Goal: Information Seeking & Learning: Understand process/instructions

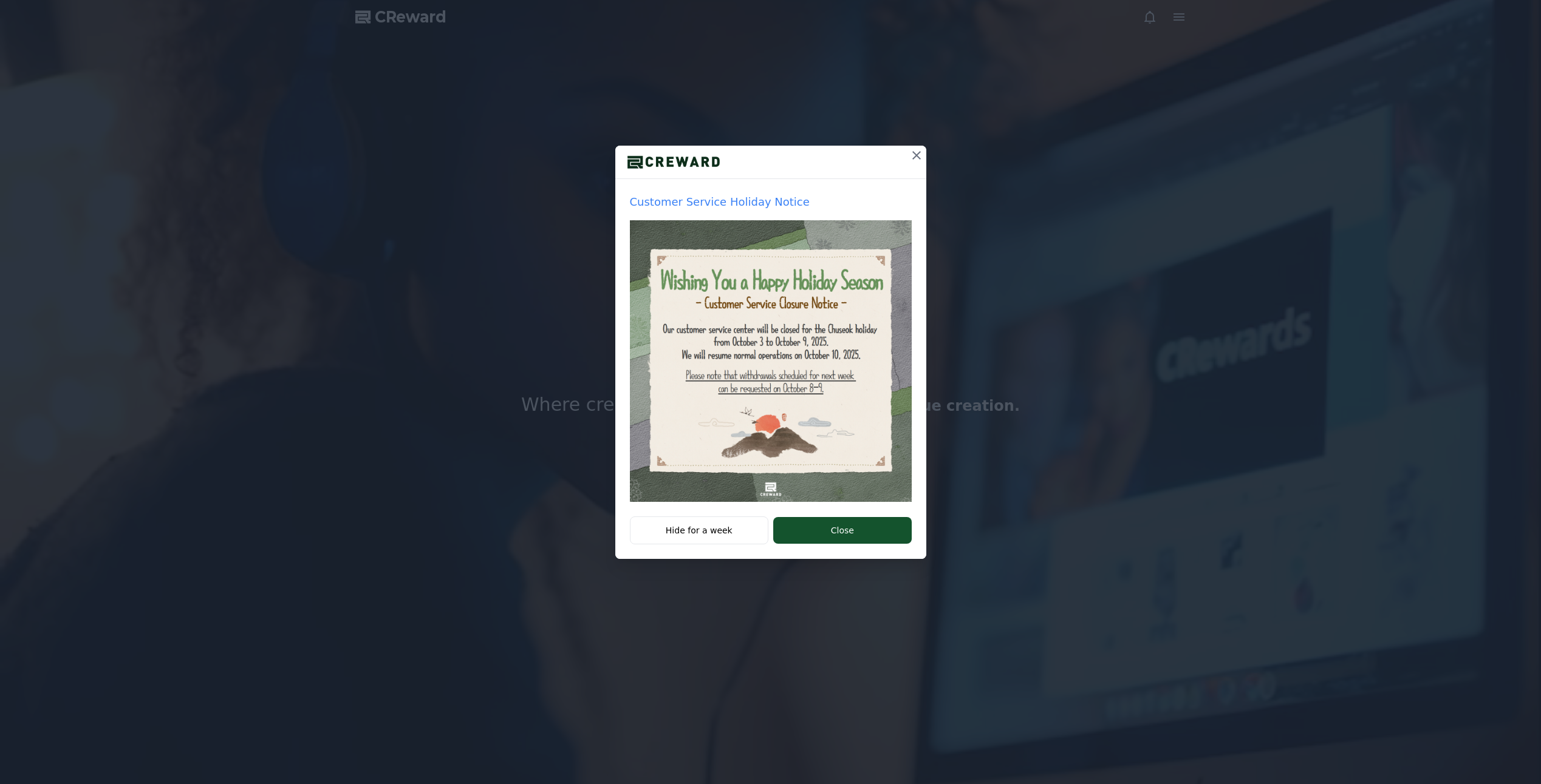
click at [802, 187] on div "Customer Service Holiday Notice" at bounding box center [771, 348] width 311 height 338
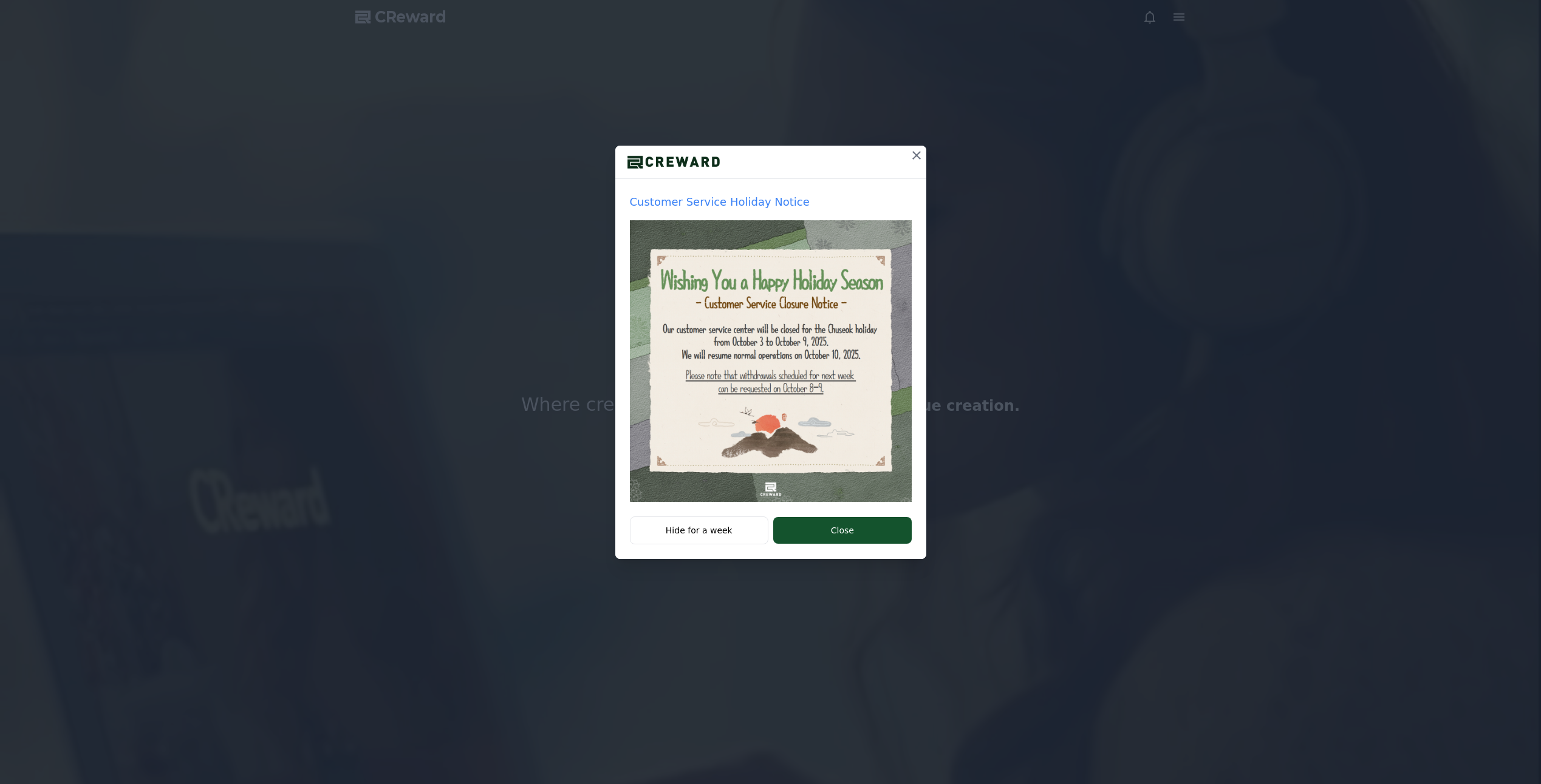
click at [850, 529] on button "Close" at bounding box center [842, 530] width 138 height 26
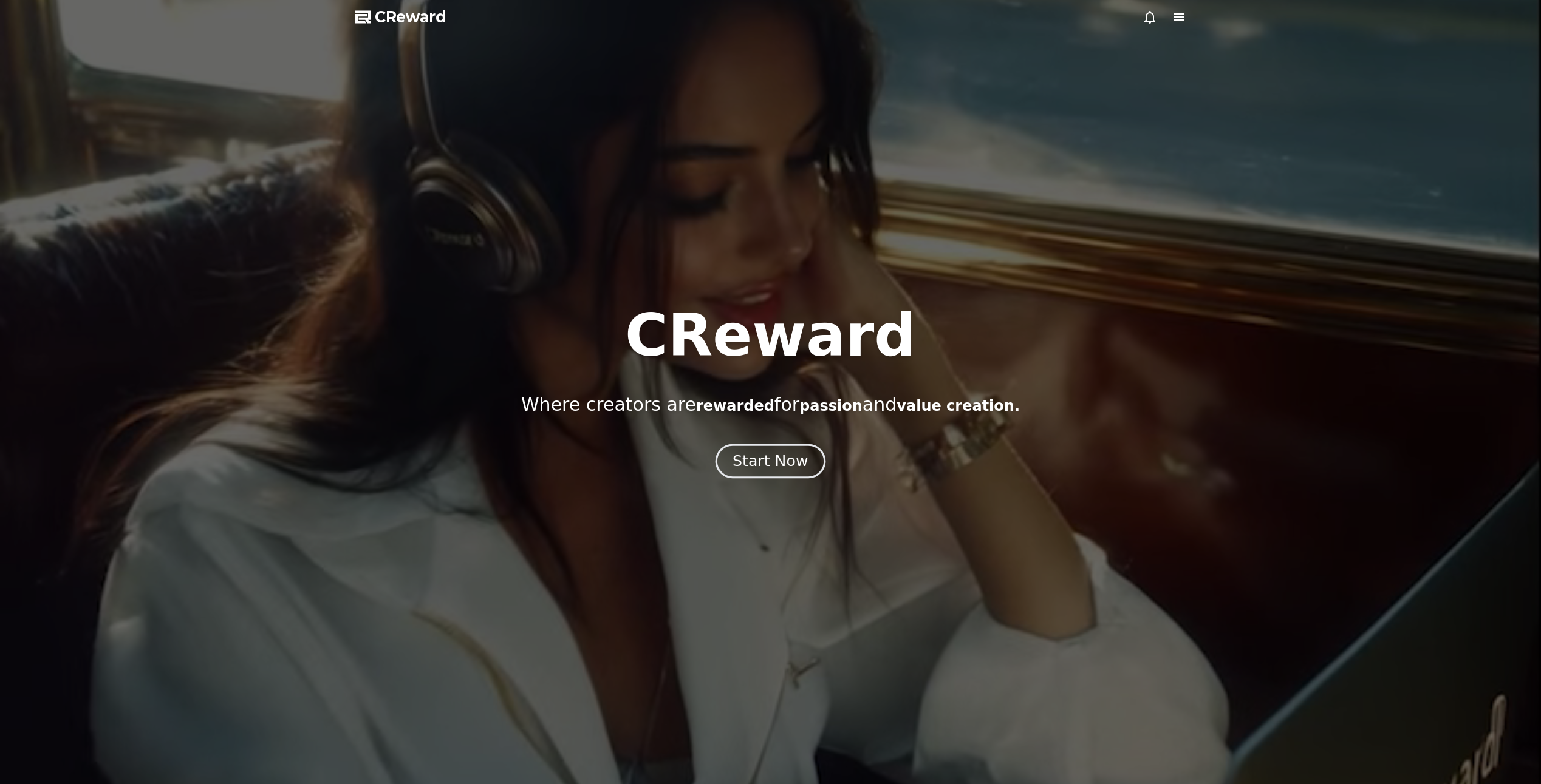
drag, startPoint x: 784, startPoint y: 446, endPoint x: 778, endPoint y: 459, distance: 14.3
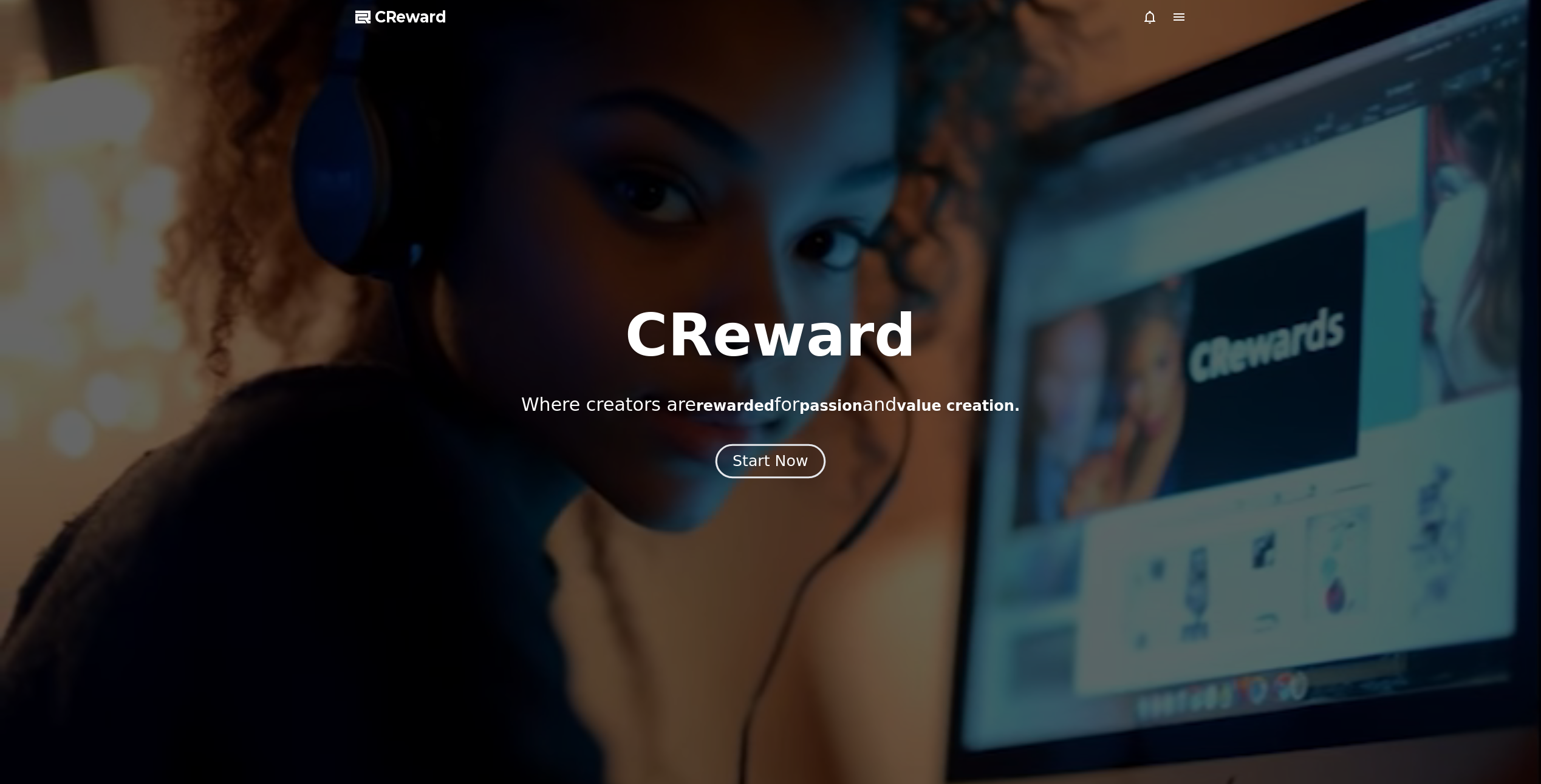
click at [784, 446] on button "Start Now" at bounding box center [771, 461] width 110 height 34
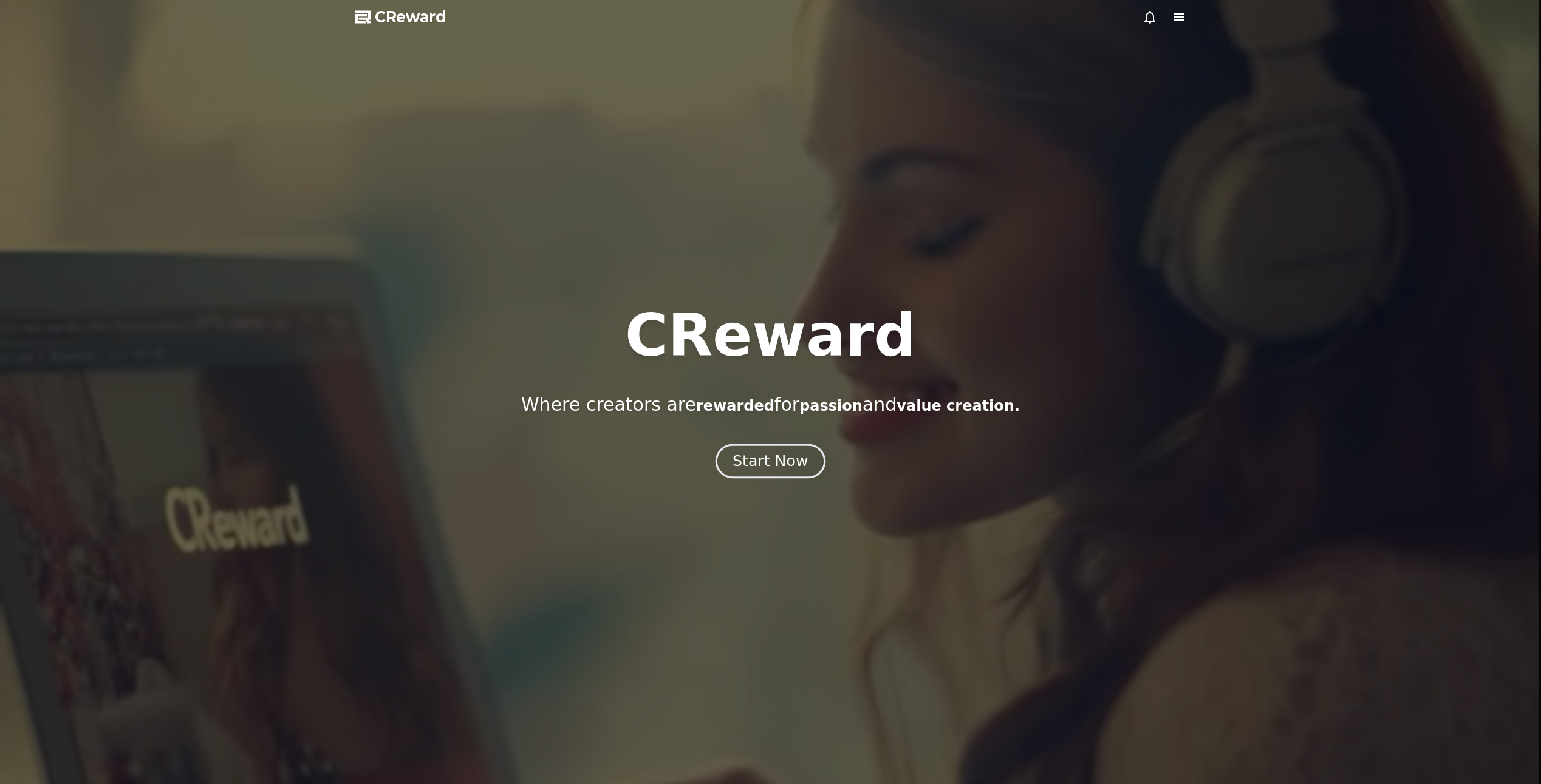
click at [779, 459] on div "Start Now" at bounding box center [769, 461] width 75 height 21
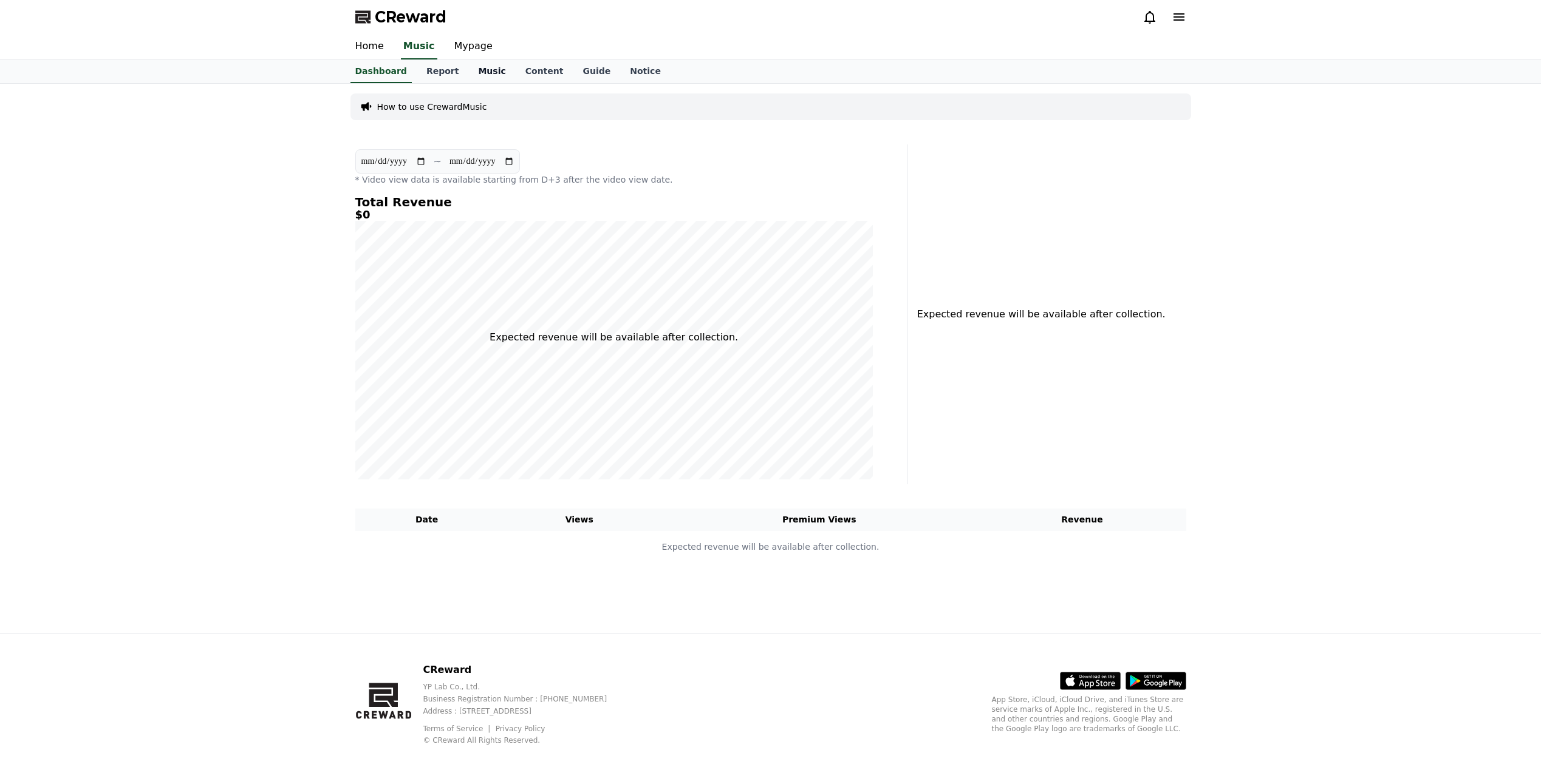
click at [488, 63] on link "Music" at bounding box center [491, 72] width 47 height 23
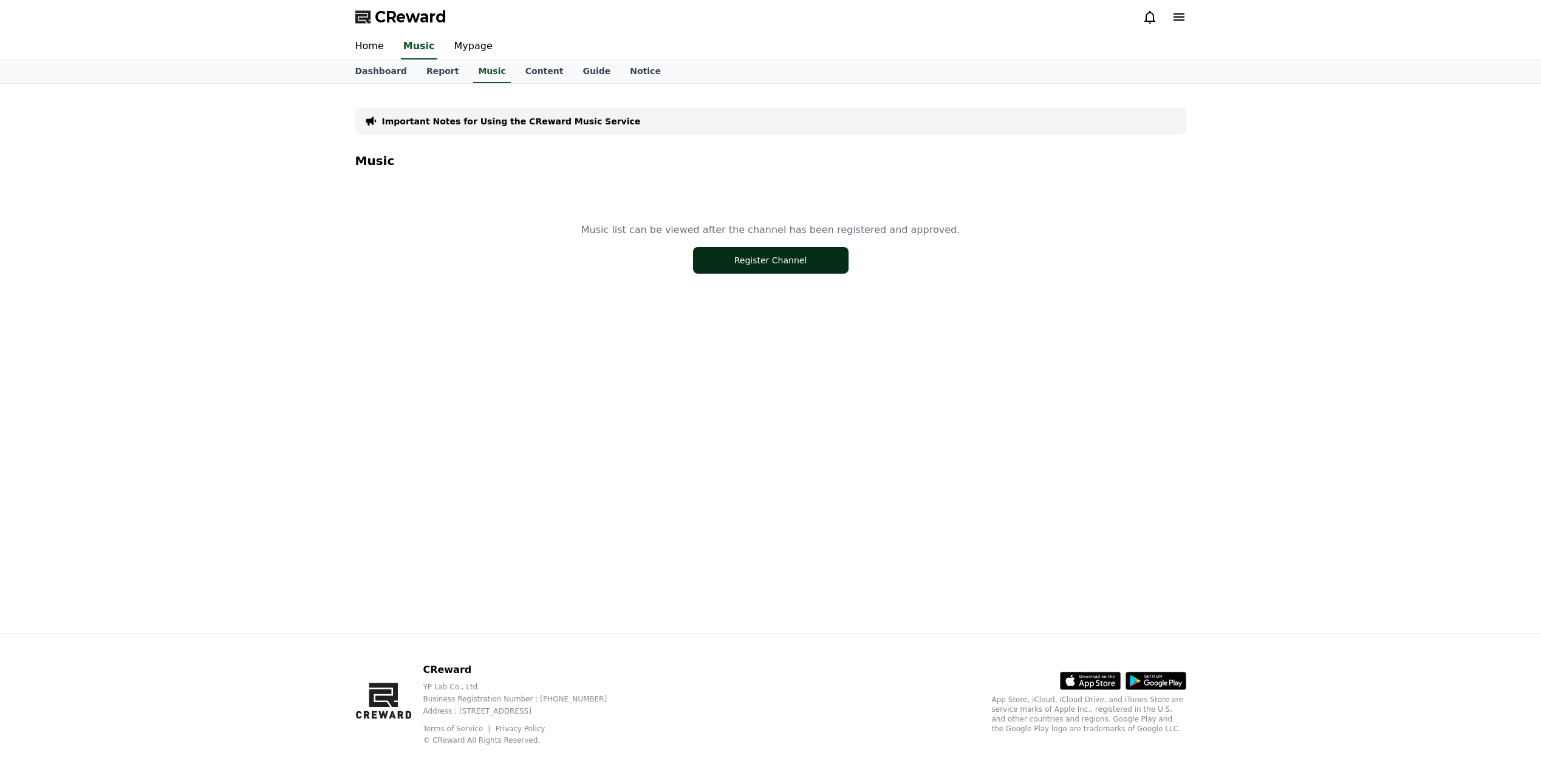
click at [735, 266] on button "Register Channel" at bounding box center [770, 260] width 155 height 26
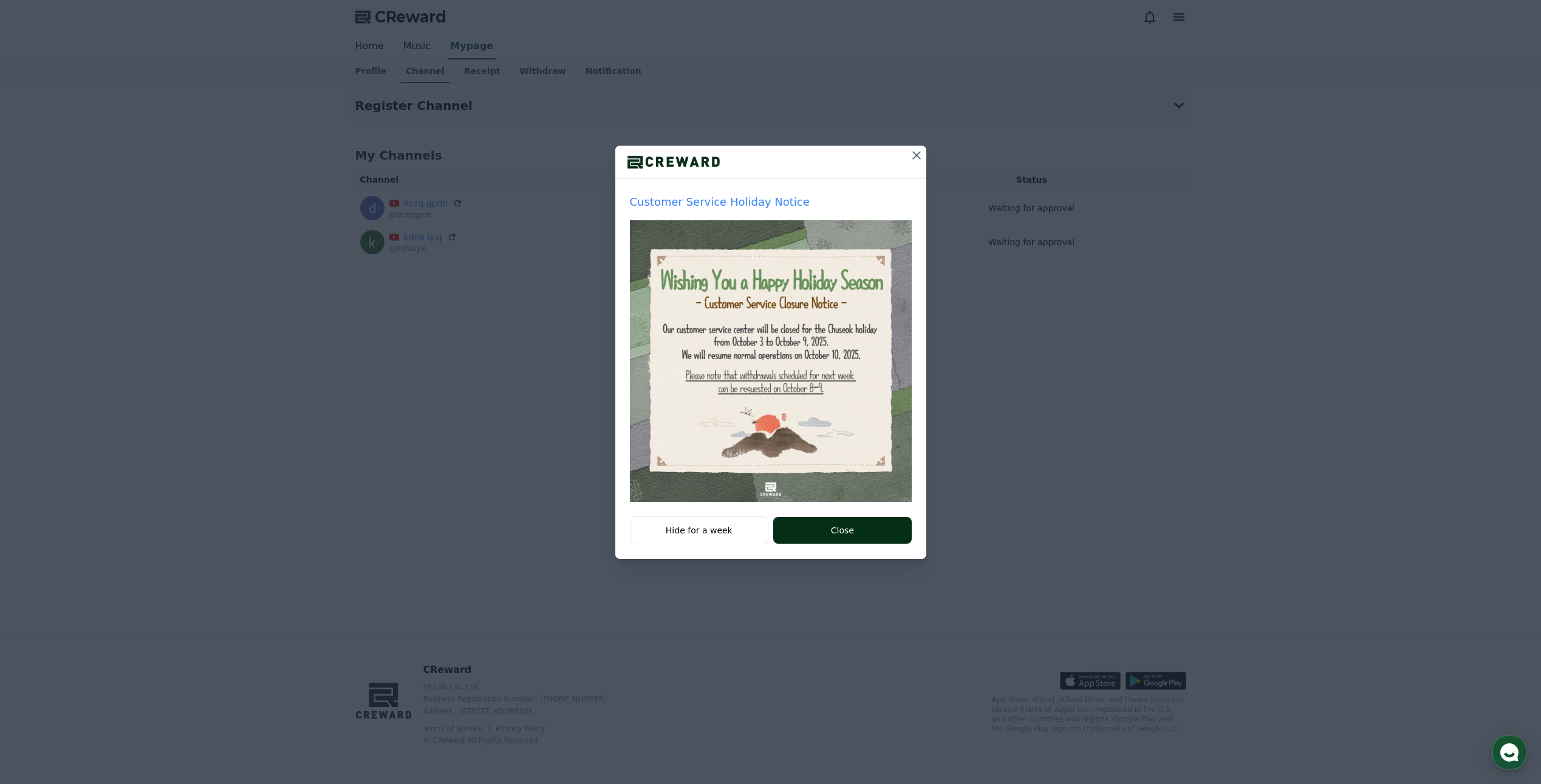
click at [880, 539] on button "Close" at bounding box center [842, 530] width 138 height 26
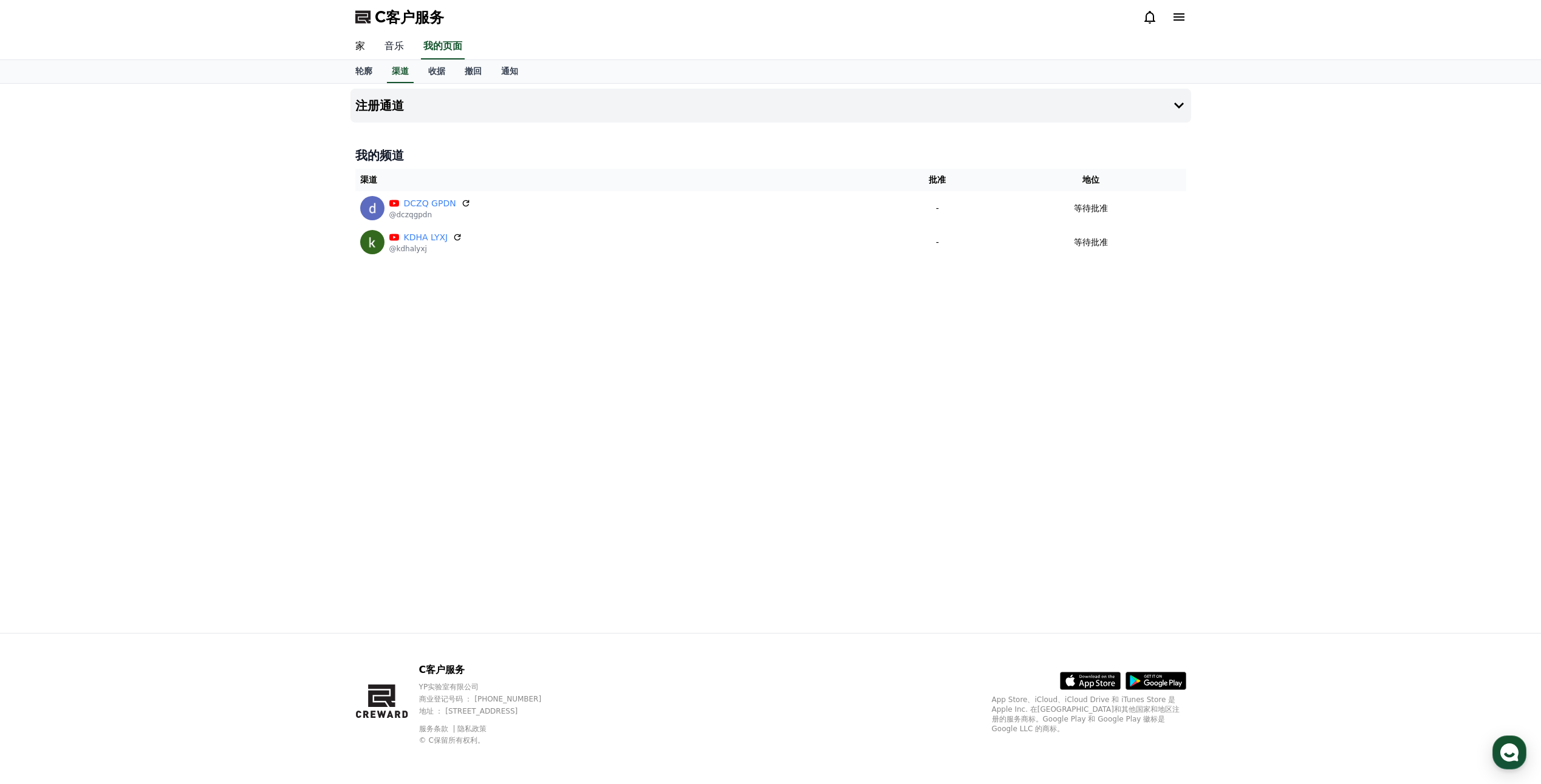
click at [392, 52] on link "音乐" at bounding box center [394, 47] width 39 height 26
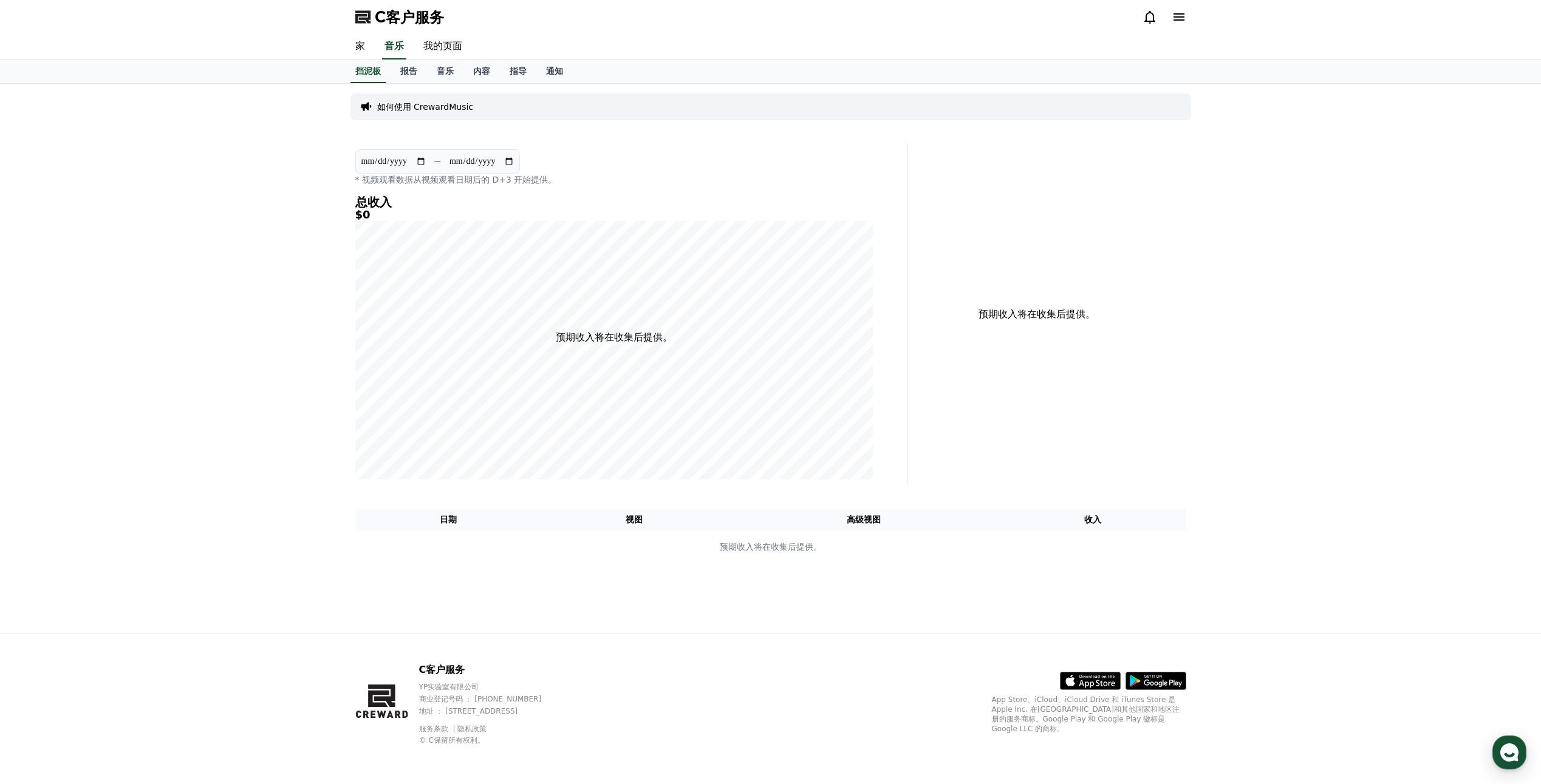
click at [1158, 19] on div at bounding box center [1164, 17] width 44 height 14
click at [1152, 19] on icon at bounding box center [1149, 17] width 14 height 14
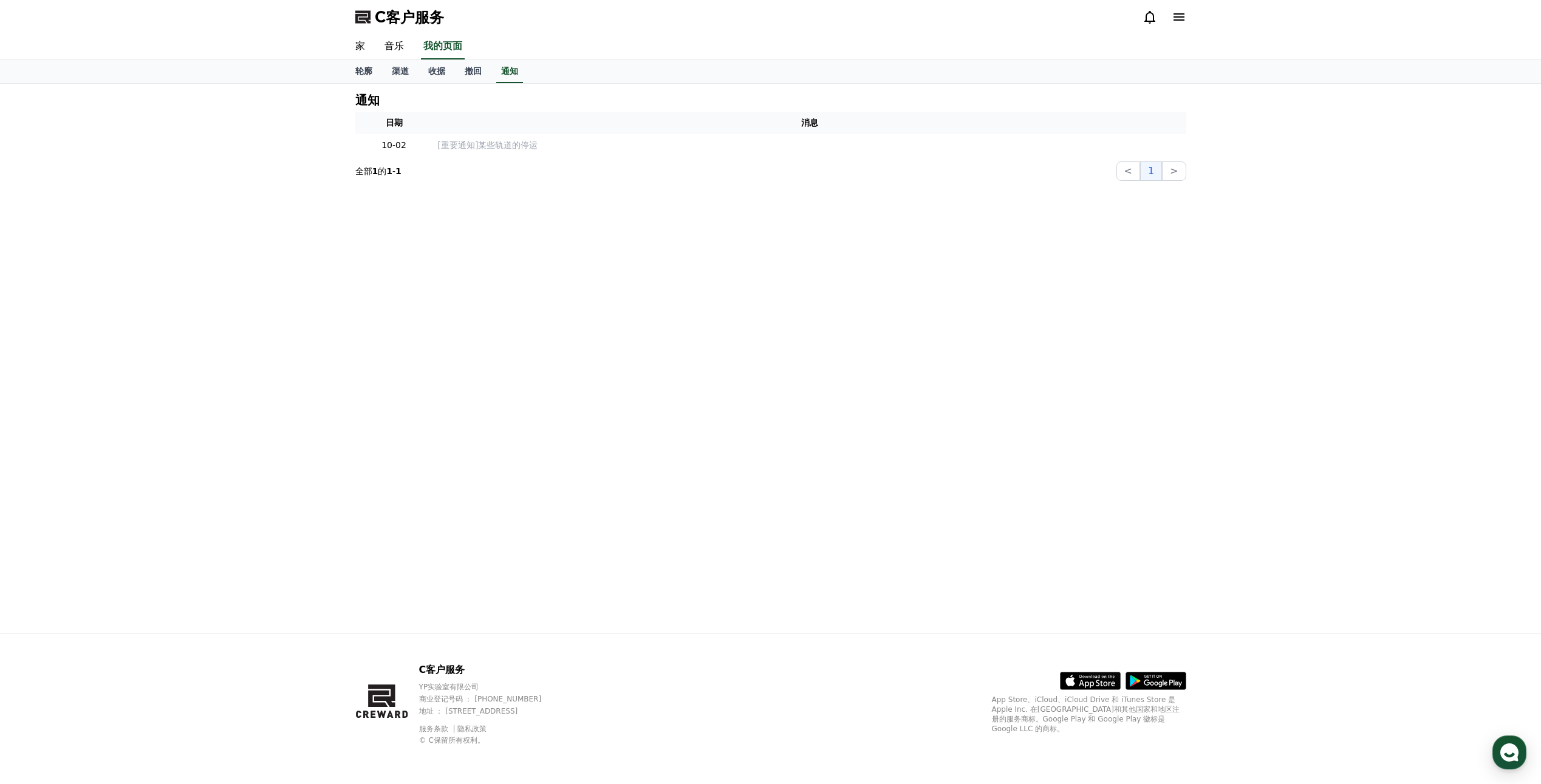
click at [392, 170] on p "全部 1 的 1 - 1" at bounding box center [378, 171] width 46 height 12
click at [369, 72] on font "轮廓" at bounding box center [364, 71] width 17 height 10
select select "**********"
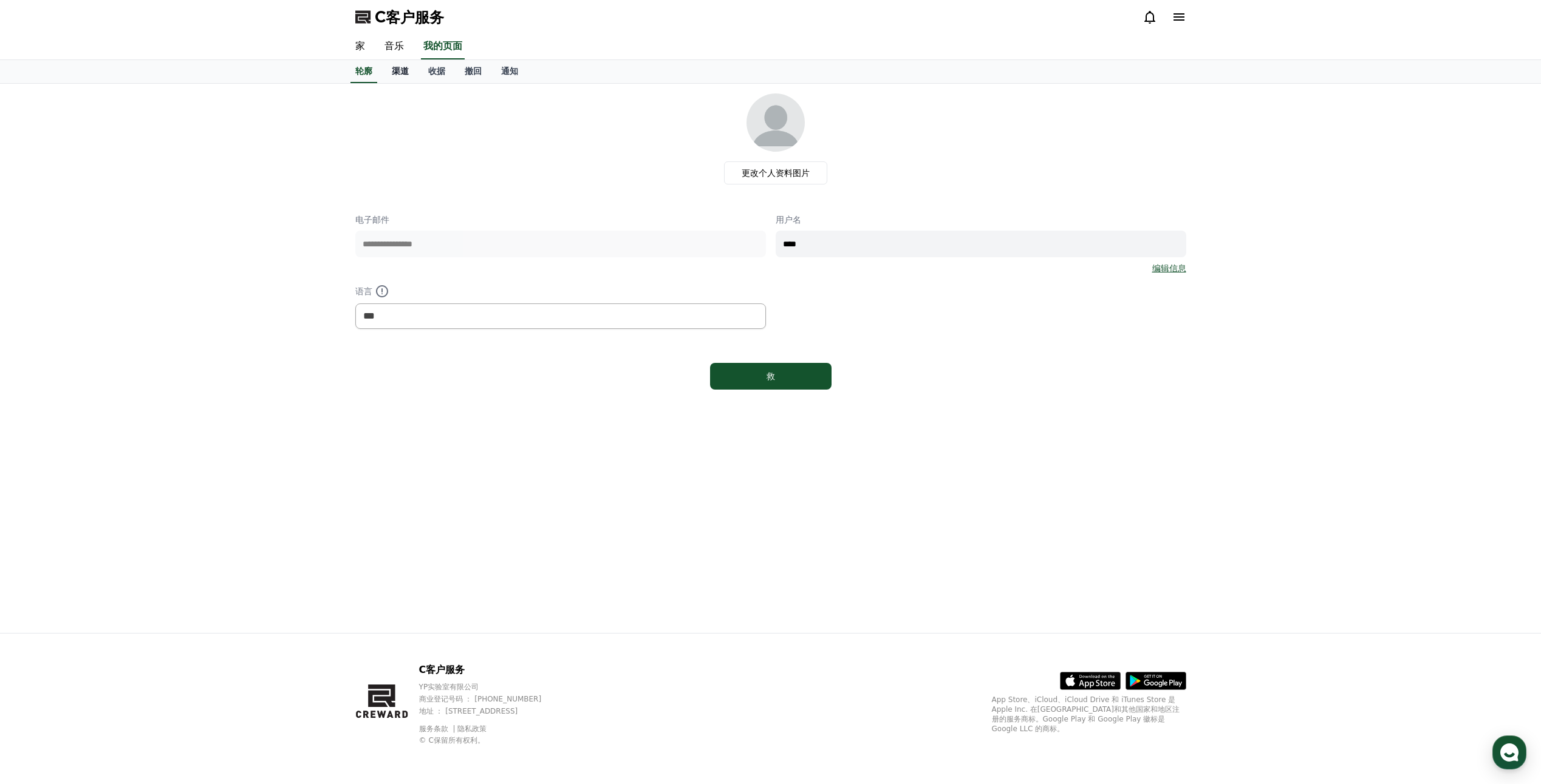
click at [401, 72] on font "渠道" at bounding box center [400, 71] width 17 height 10
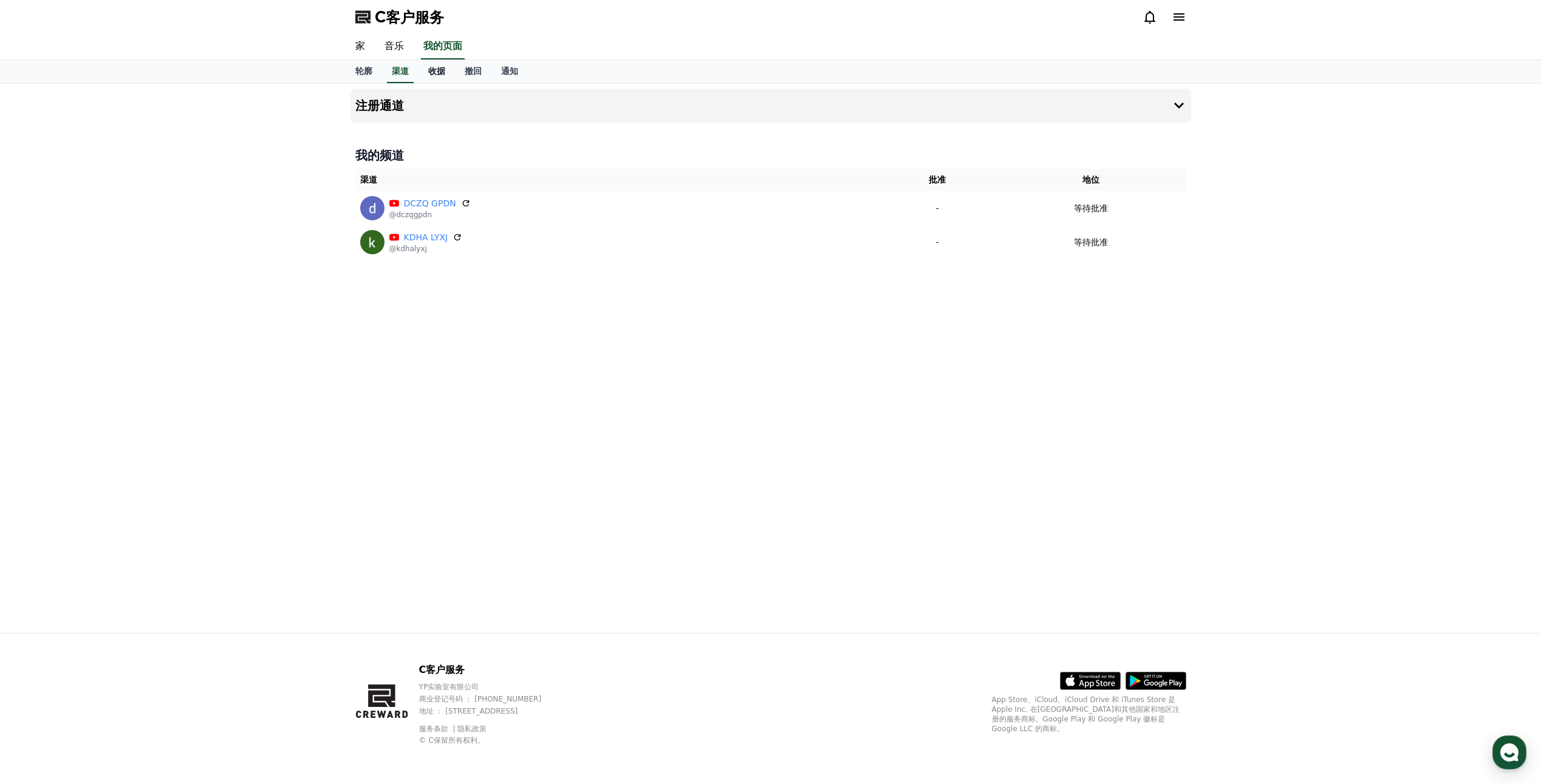
click at [441, 74] on font "收据" at bounding box center [437, 71] width 17 height 10
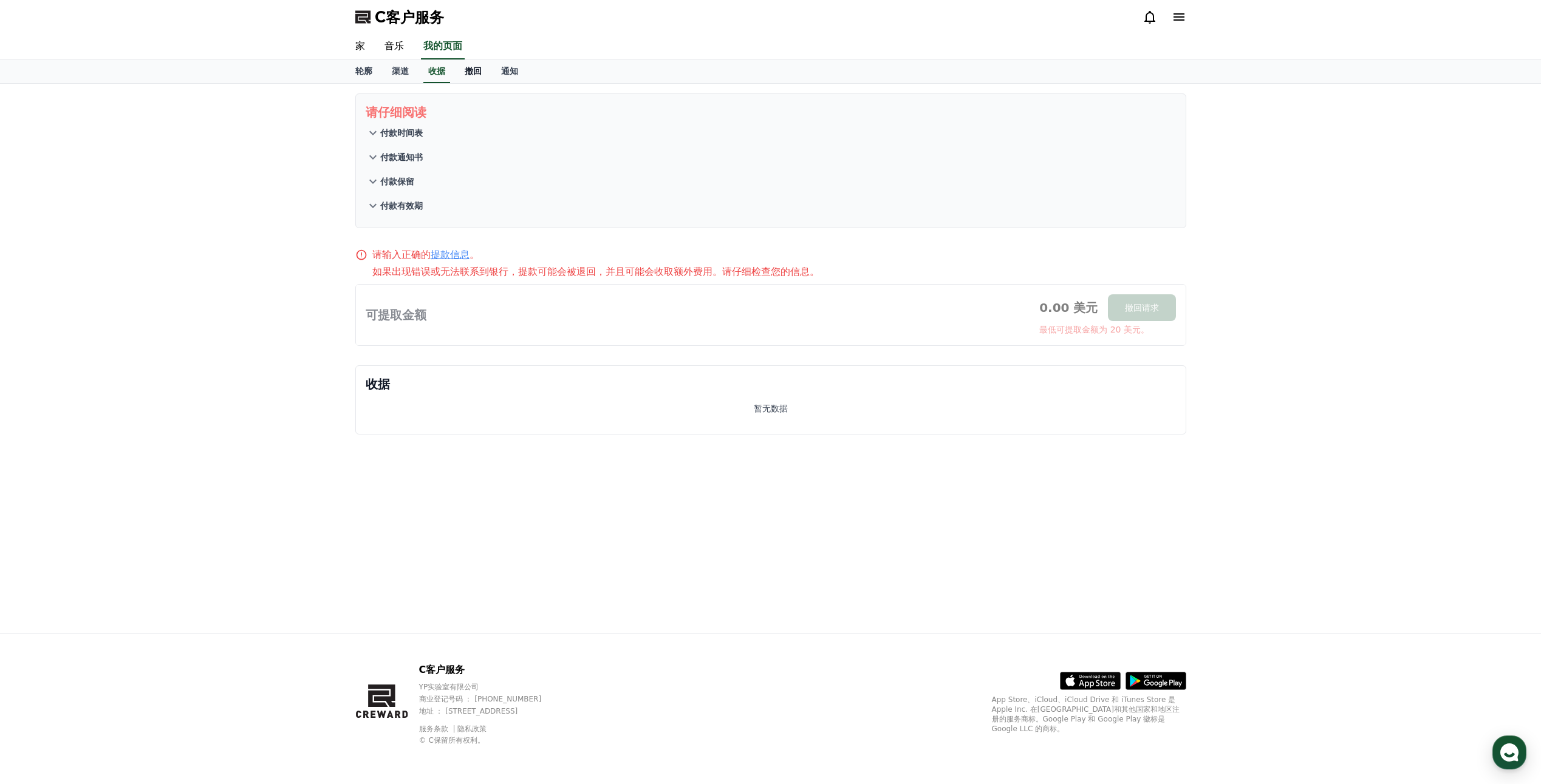
click at [475, 74] on font "撤回" at bounding box center [473, 71] width 17 height 10
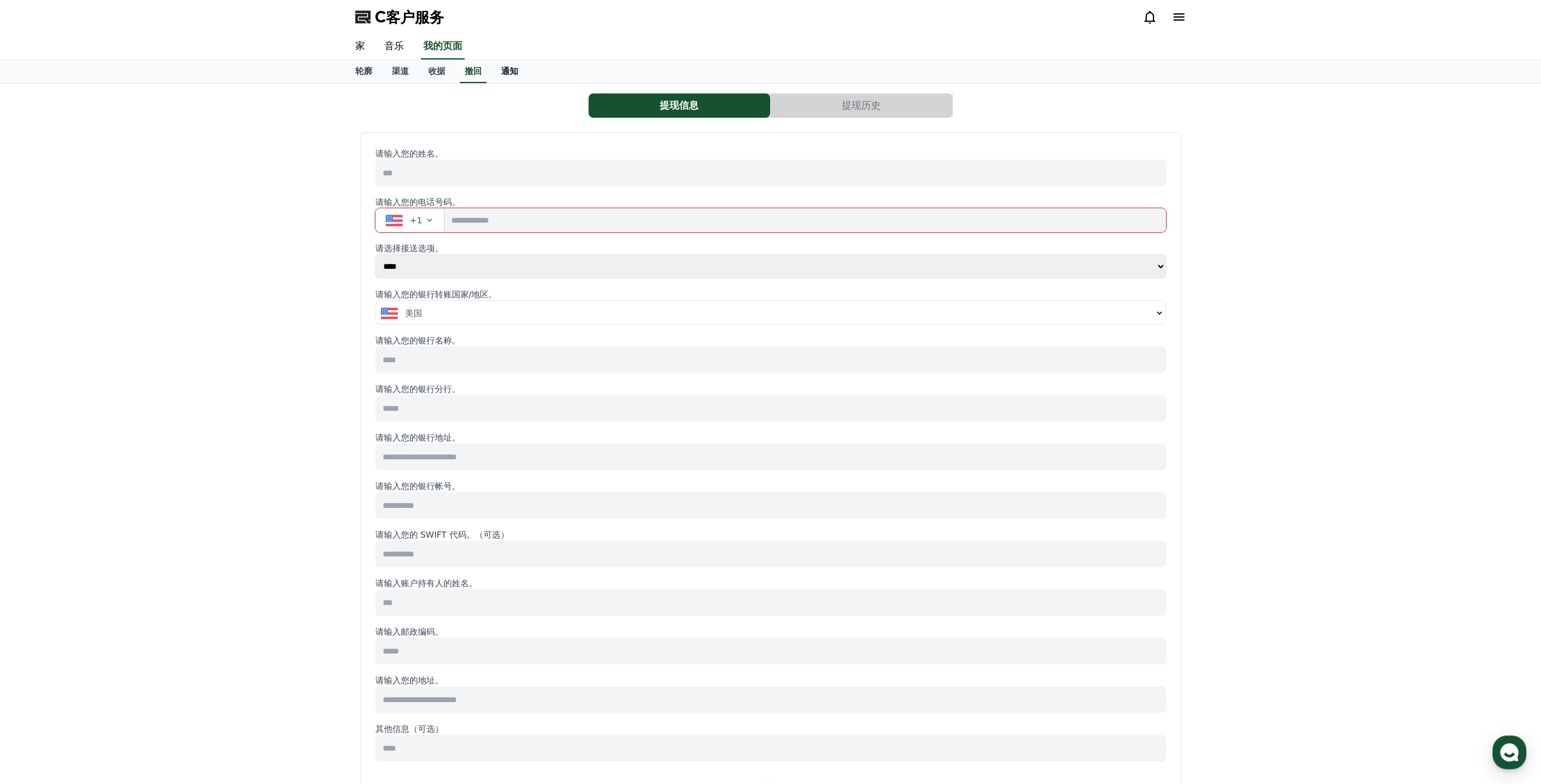
click at [511, 78] on link "通知" at bounding box center [509, 72] width 37 height 23
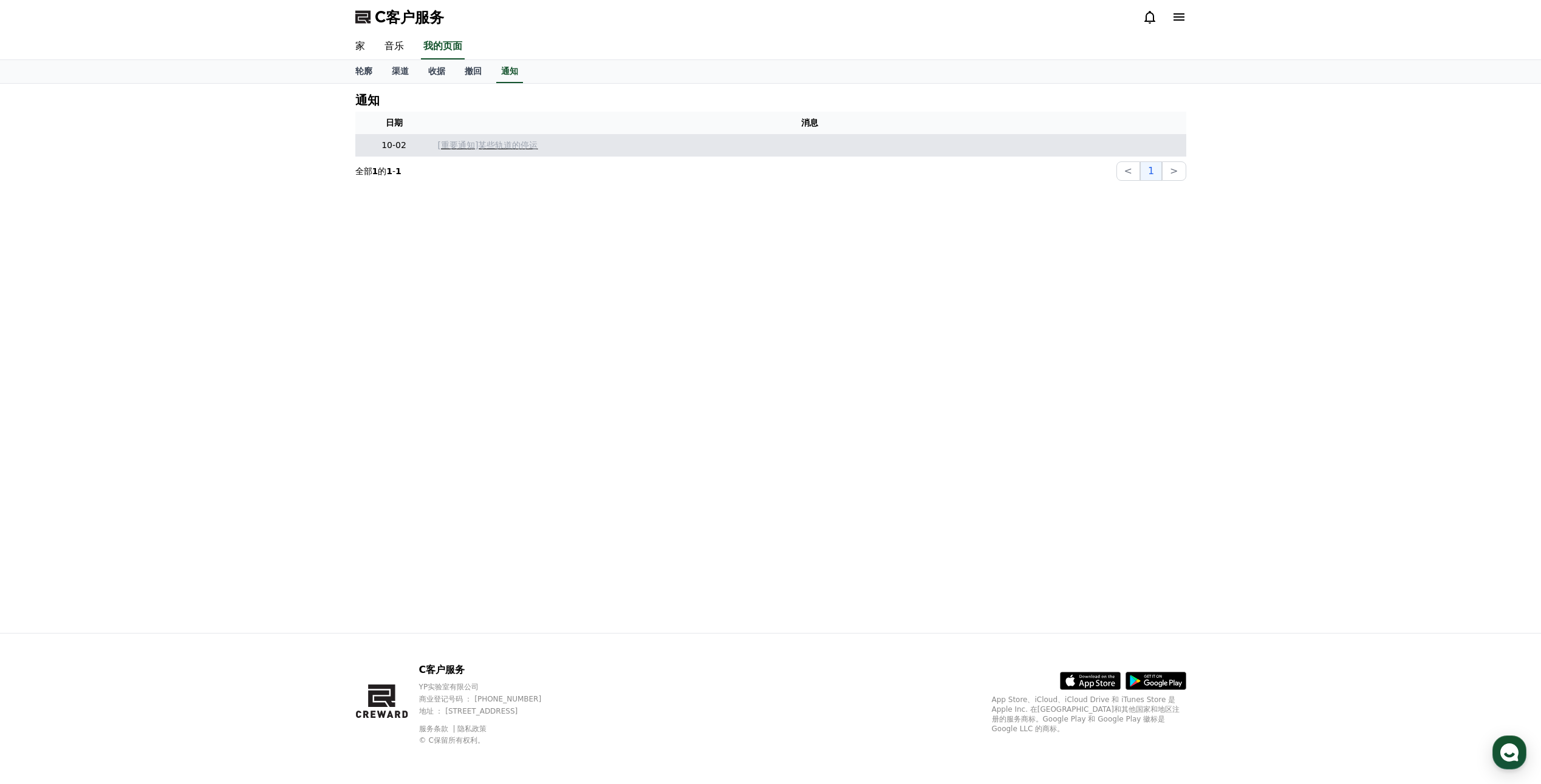
click at [497, 142] on p "[重要通知]某些轨道的停运" at bounding box center [810, 145] width 744 height 13
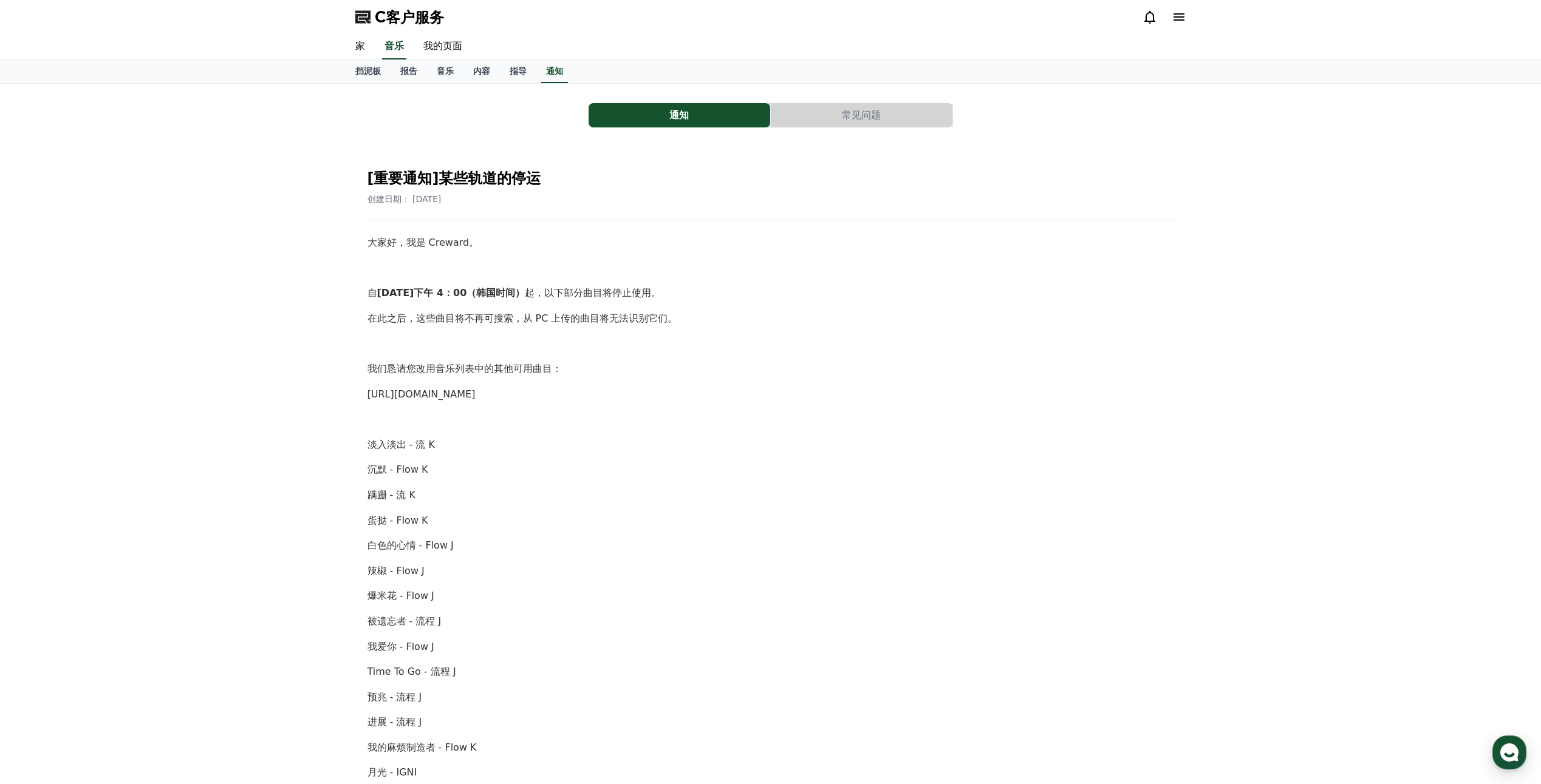
click at [1188, 16] on div "C客户服务" at bounding box center [771, 17] width 850 height 34
click at [1185, 16] on icon at bounding box center [1179, 17] width 14 height 14
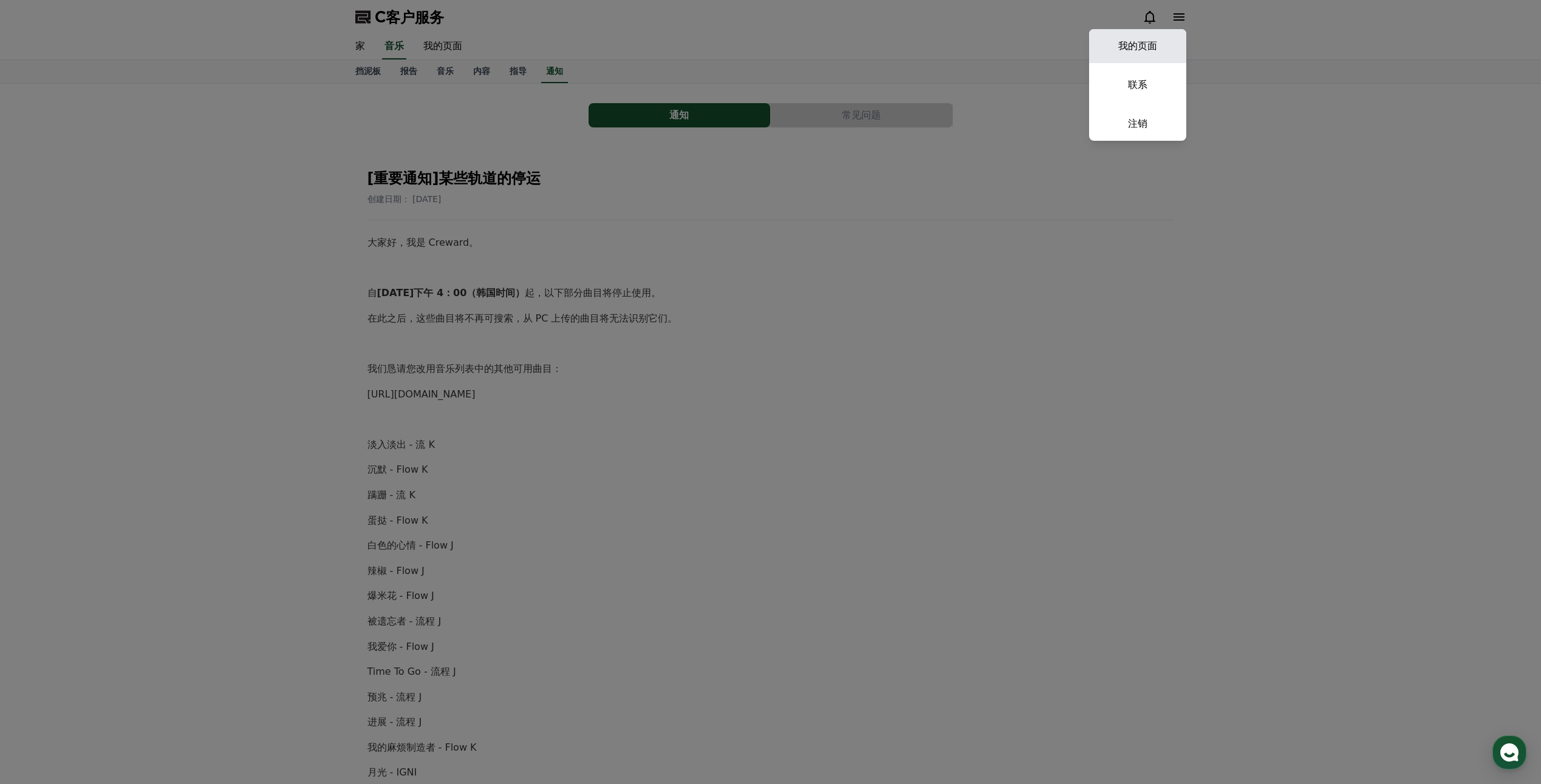
click at [1170, 51] on link "我的页面" at bounding box center [1137, 46] width 97 height 34
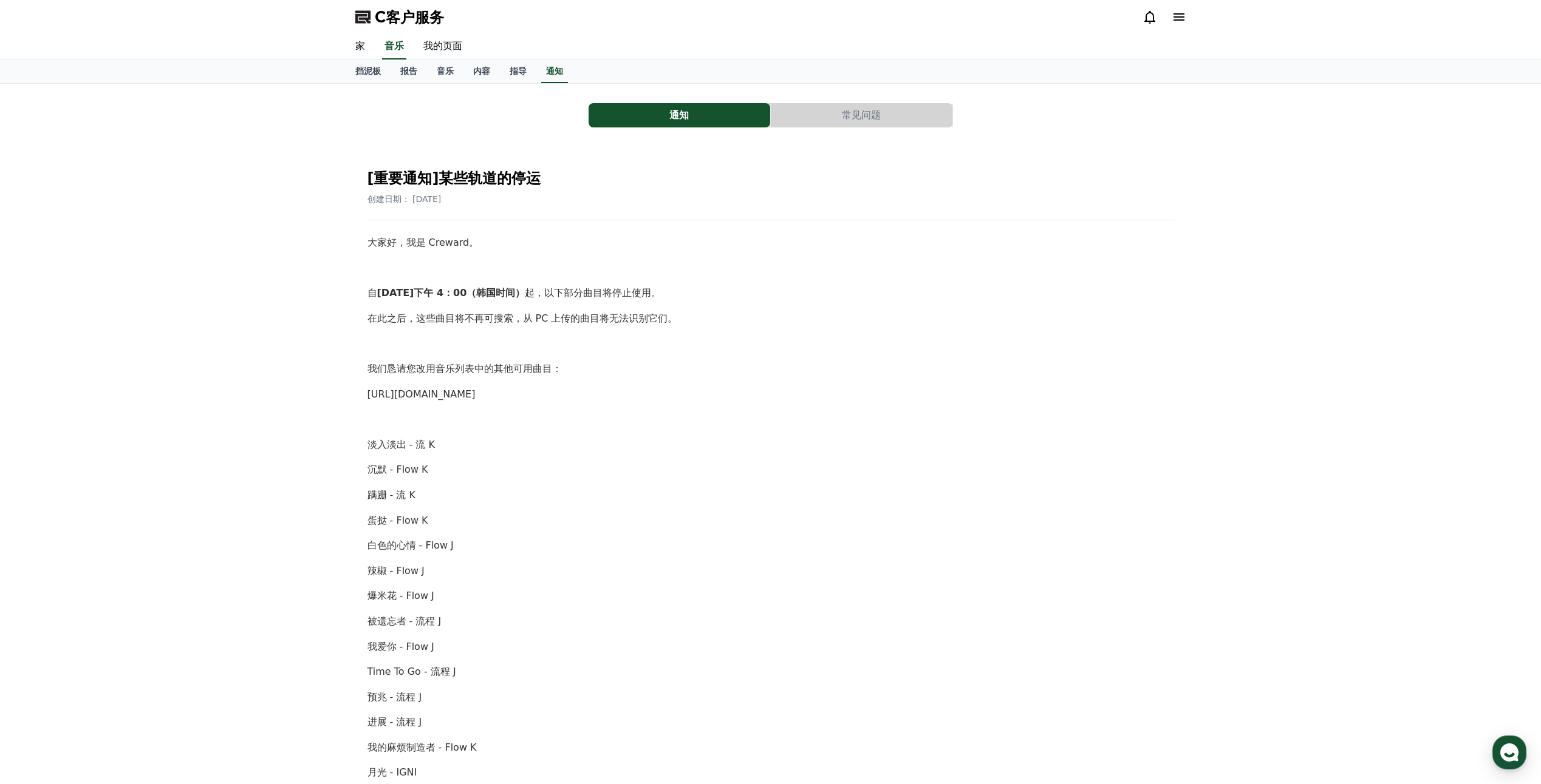
select select "**********"
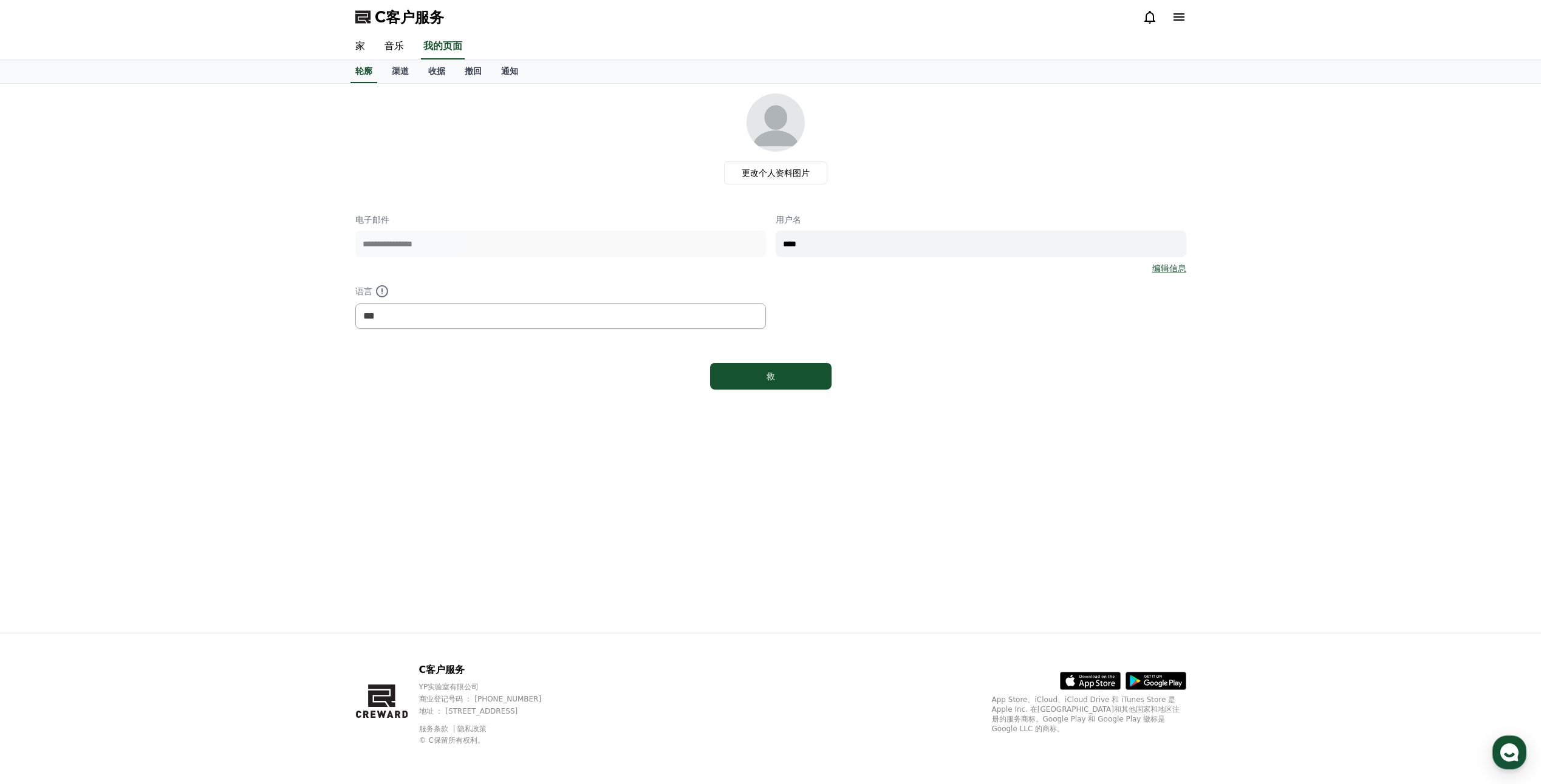
click at [1149, 19] on icon at bounding box center [1149, 17] width 14 height 14
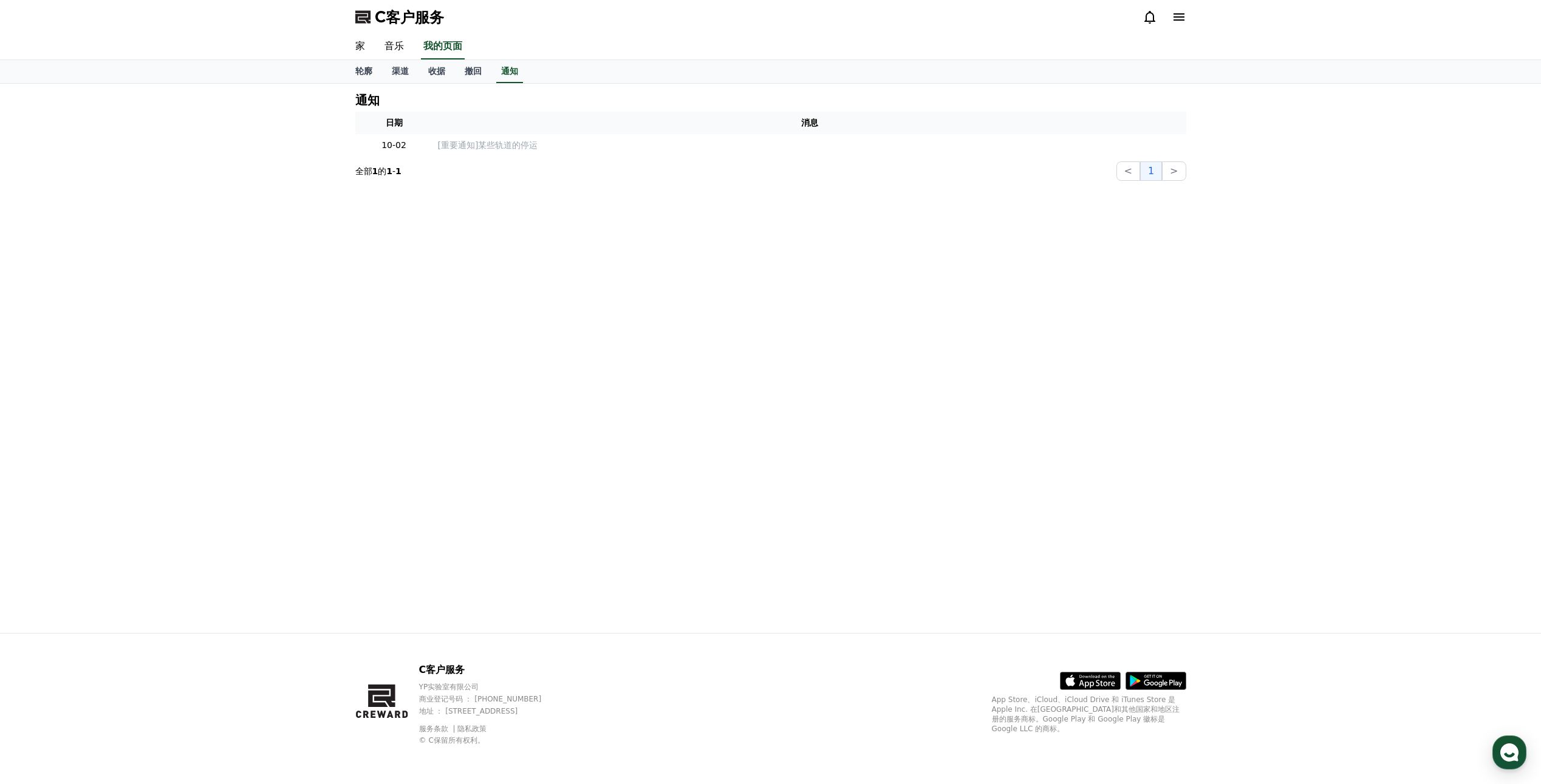
click at [1144, 17] on icon at bounding box center [1149, 17] width 14 height 14
click at [359, 38] on link "家" at bounding box center [360, 47] width 29 height 26
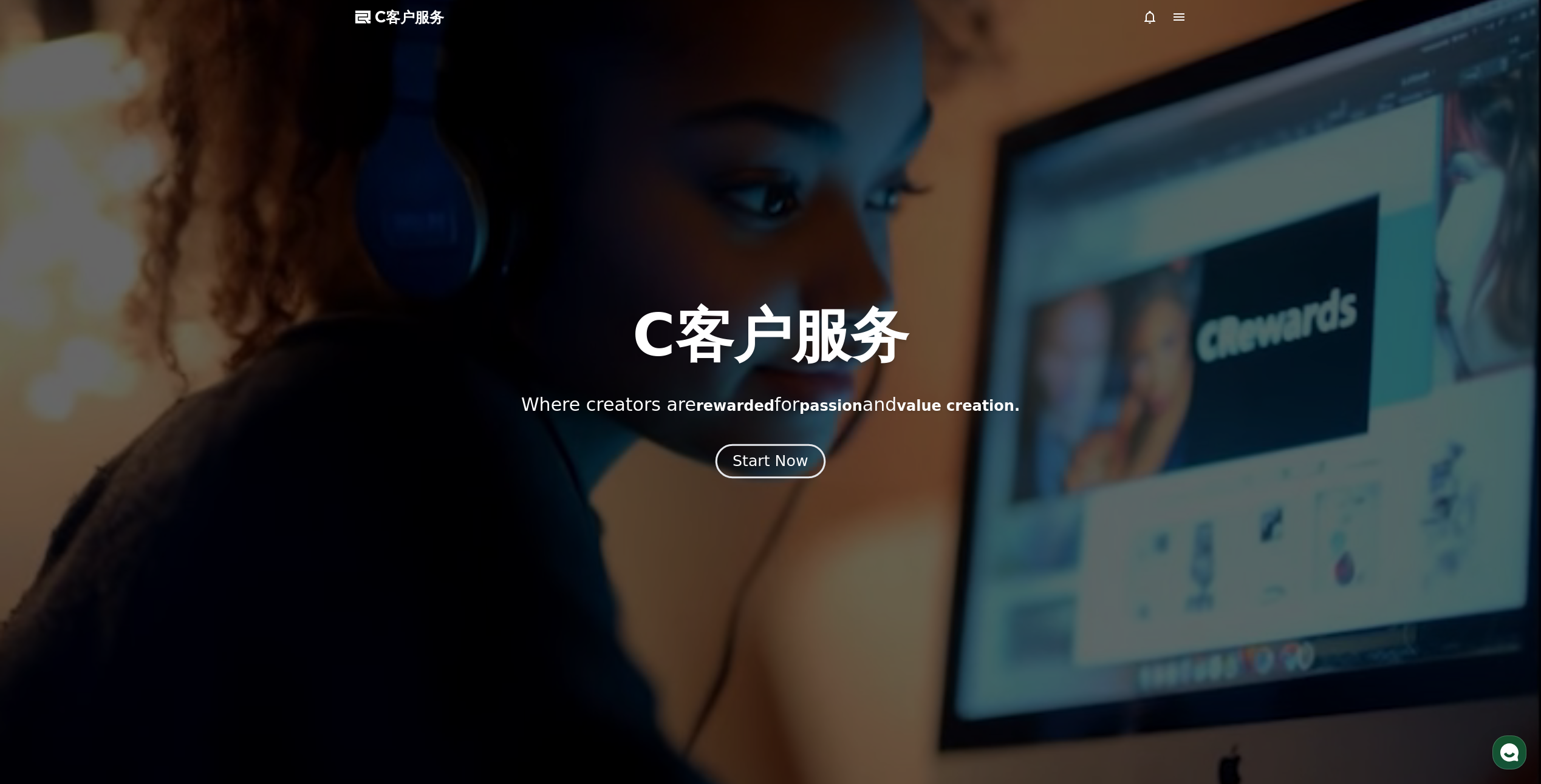
click at [761, 452] on font "Start Now" at bounding box center [769, 461] width 75 height 18
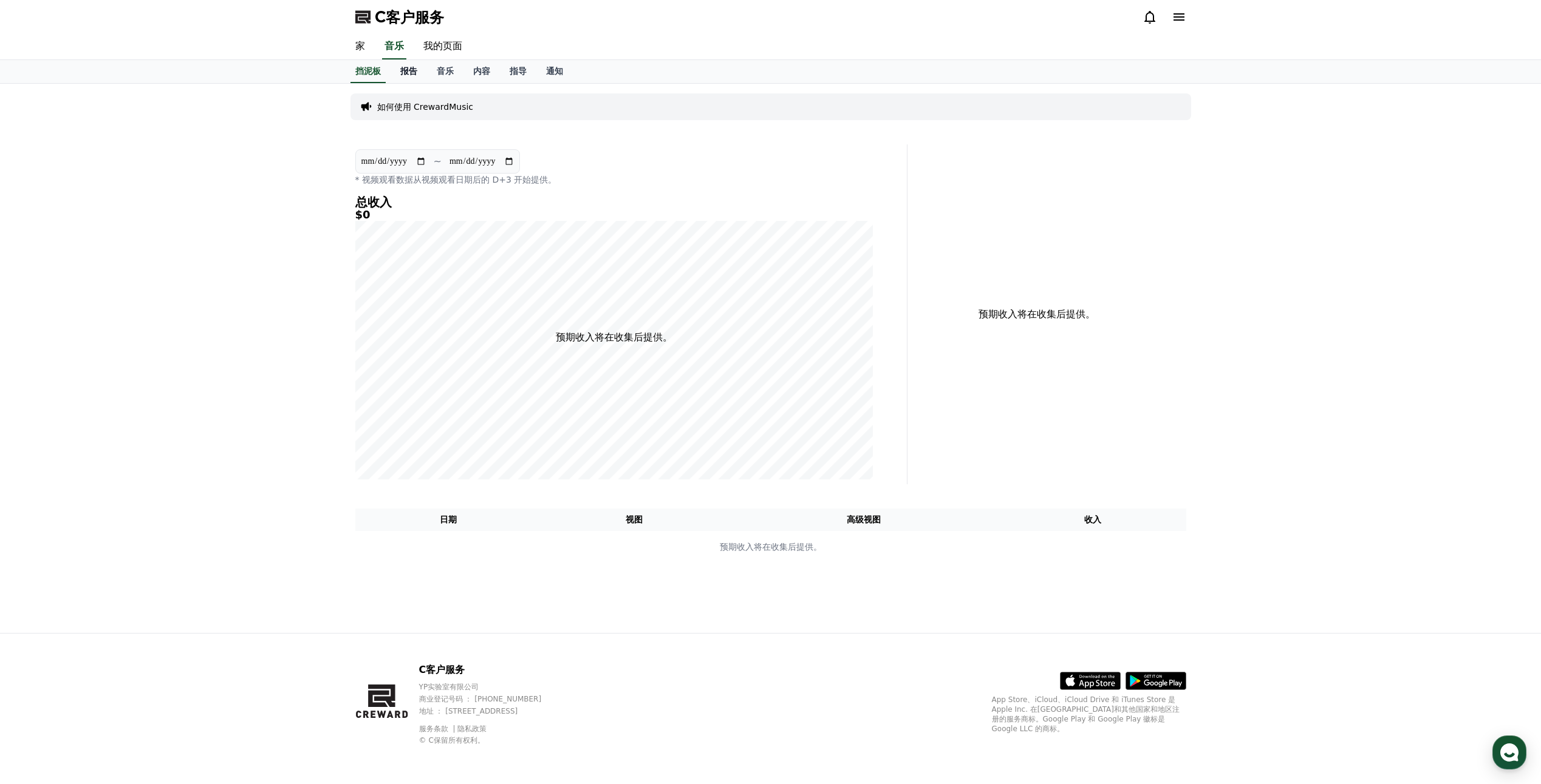
click at [406, 69] on font "报告" at bounding box center [409, 71] width 17 height 10
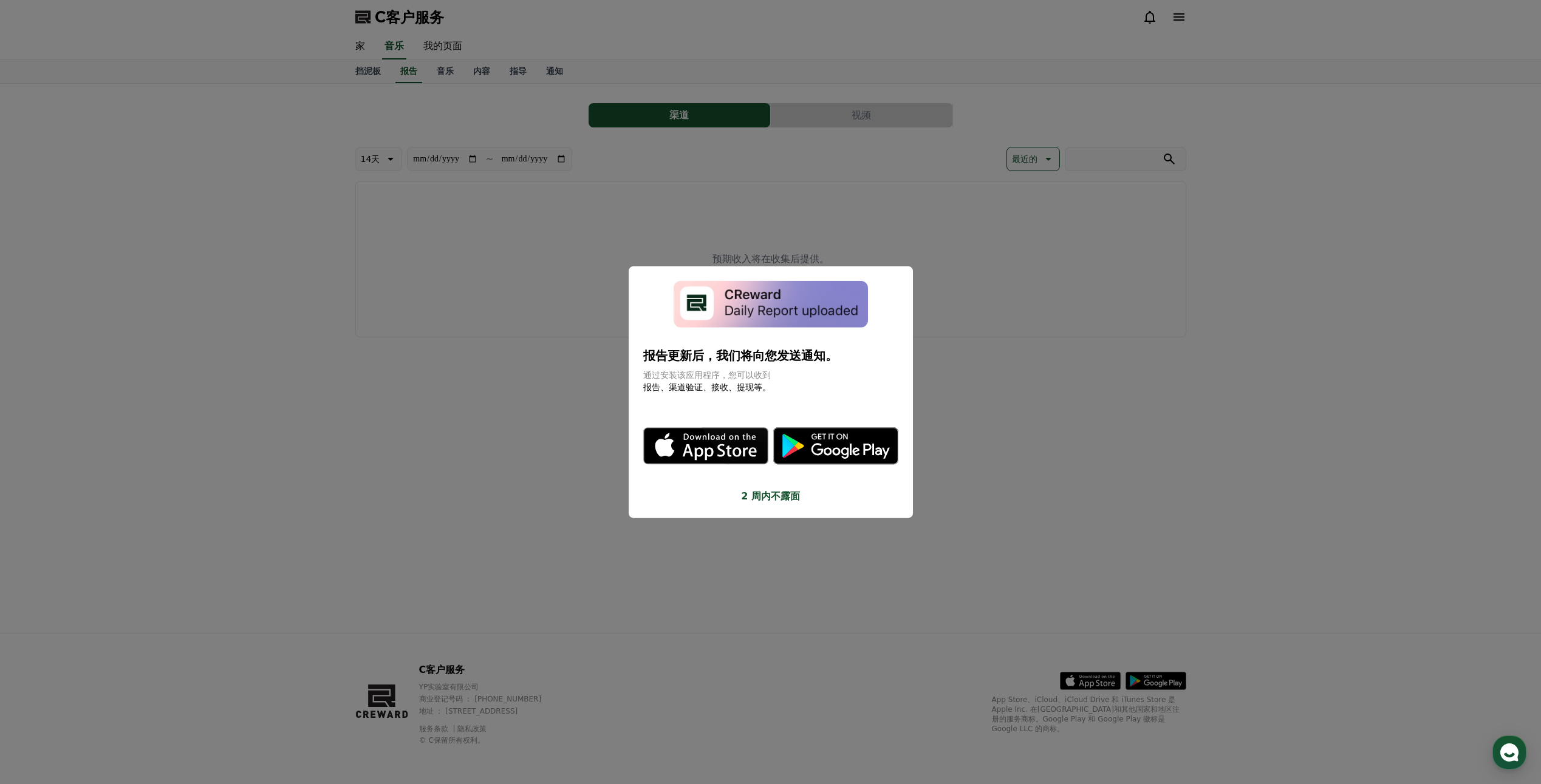
click at [1026, 388] on button "关闭模态" at bounding box center [770, 392] width 1541 height 784
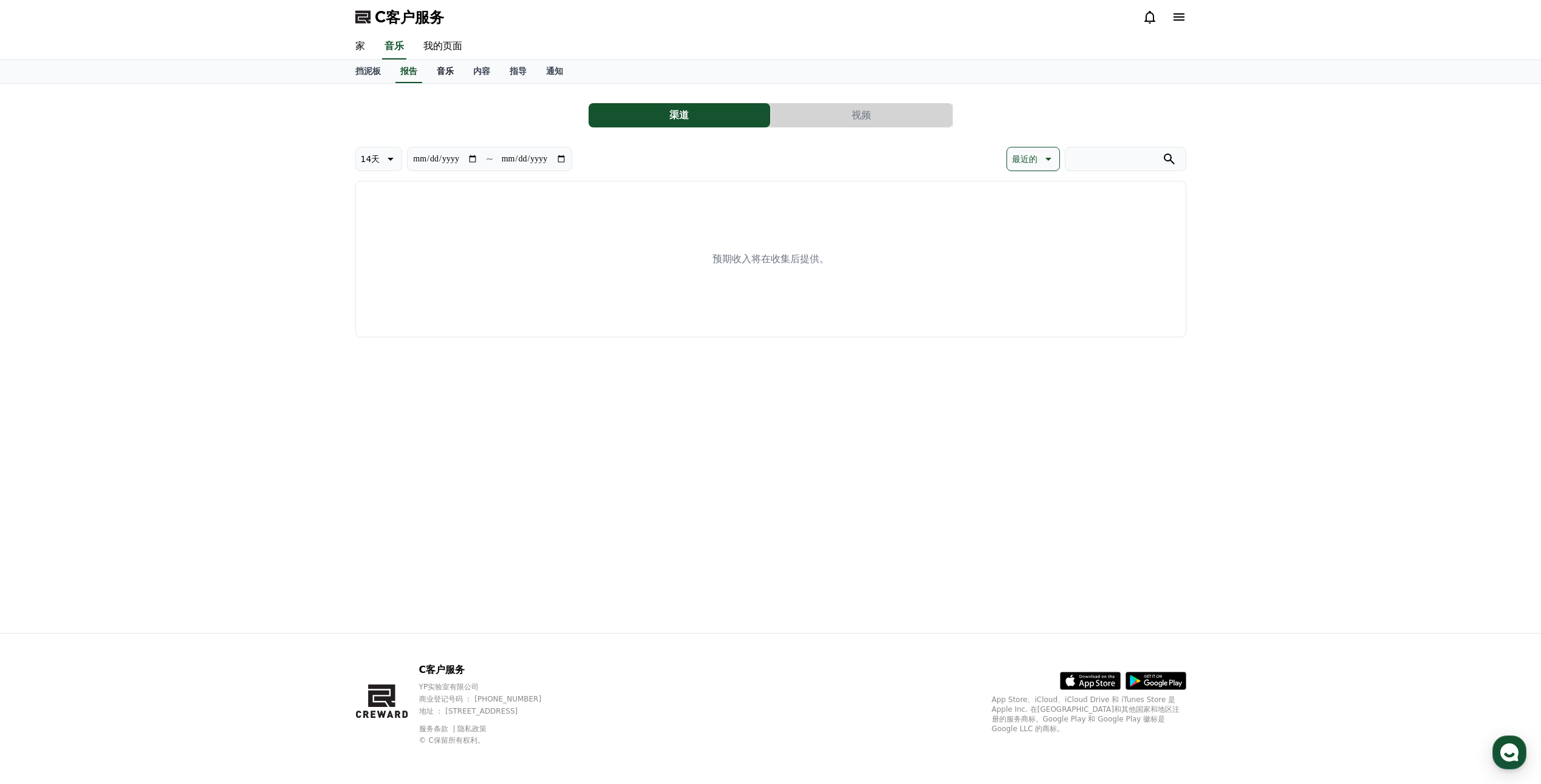
click at [437, 70] on font "音乐" at bounding box center [445, 71] width 17 height 10
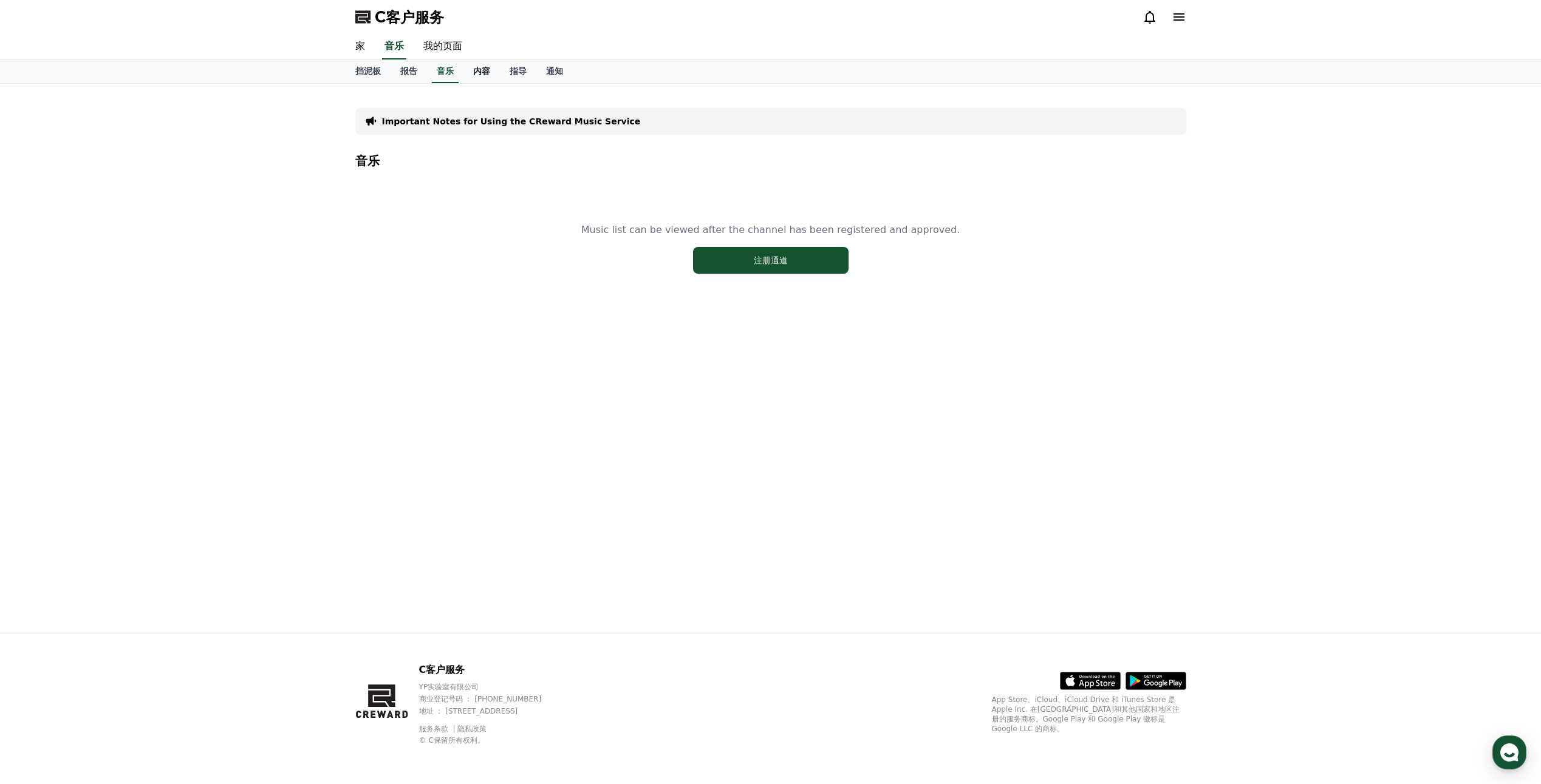
click at [483, 74] on font "内容" at bounding box center [482, 71] width 17 height 10
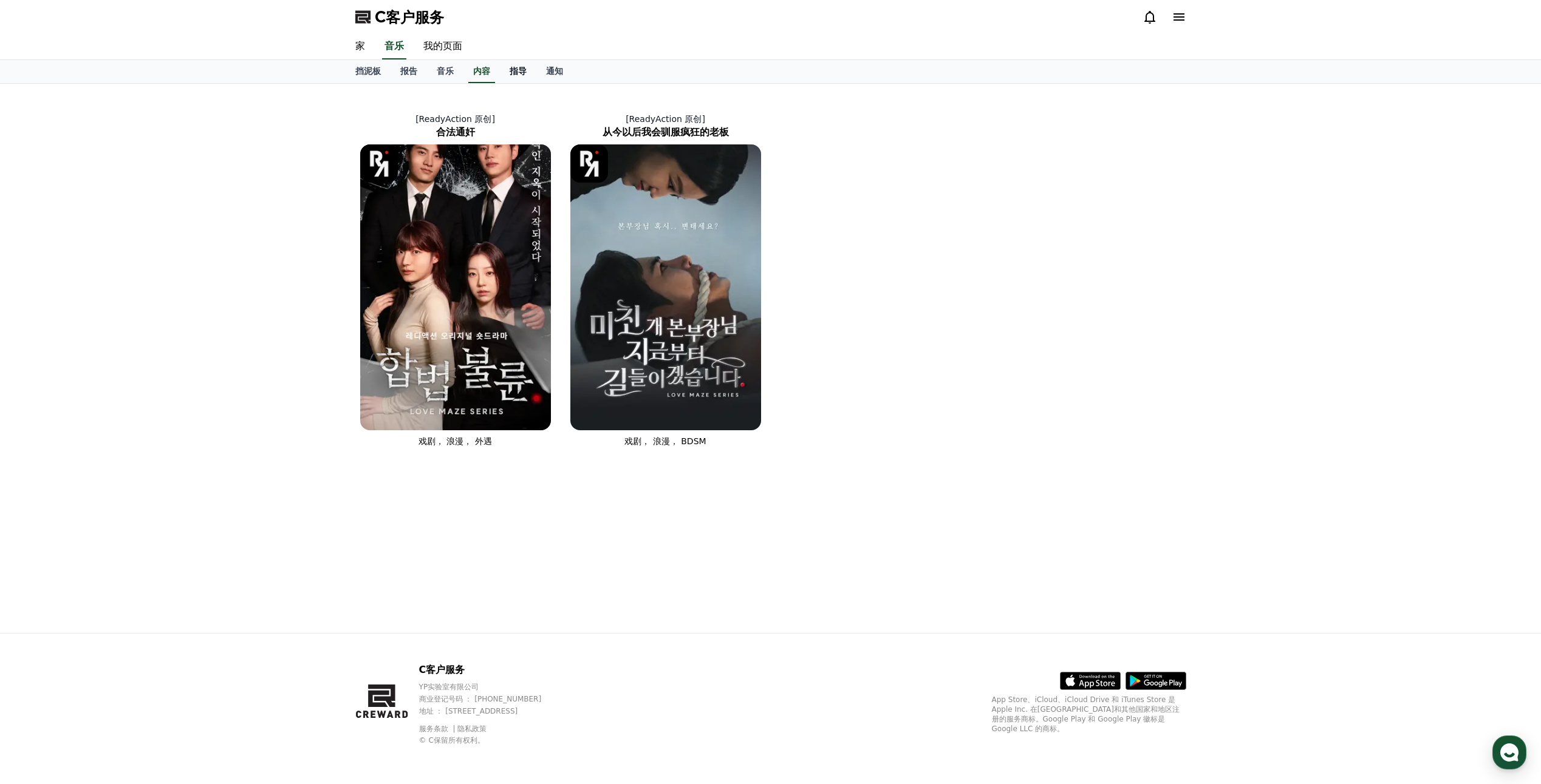
click at [524, 74] on font "指导" at bounding box center [518, 71] width 17 height 10
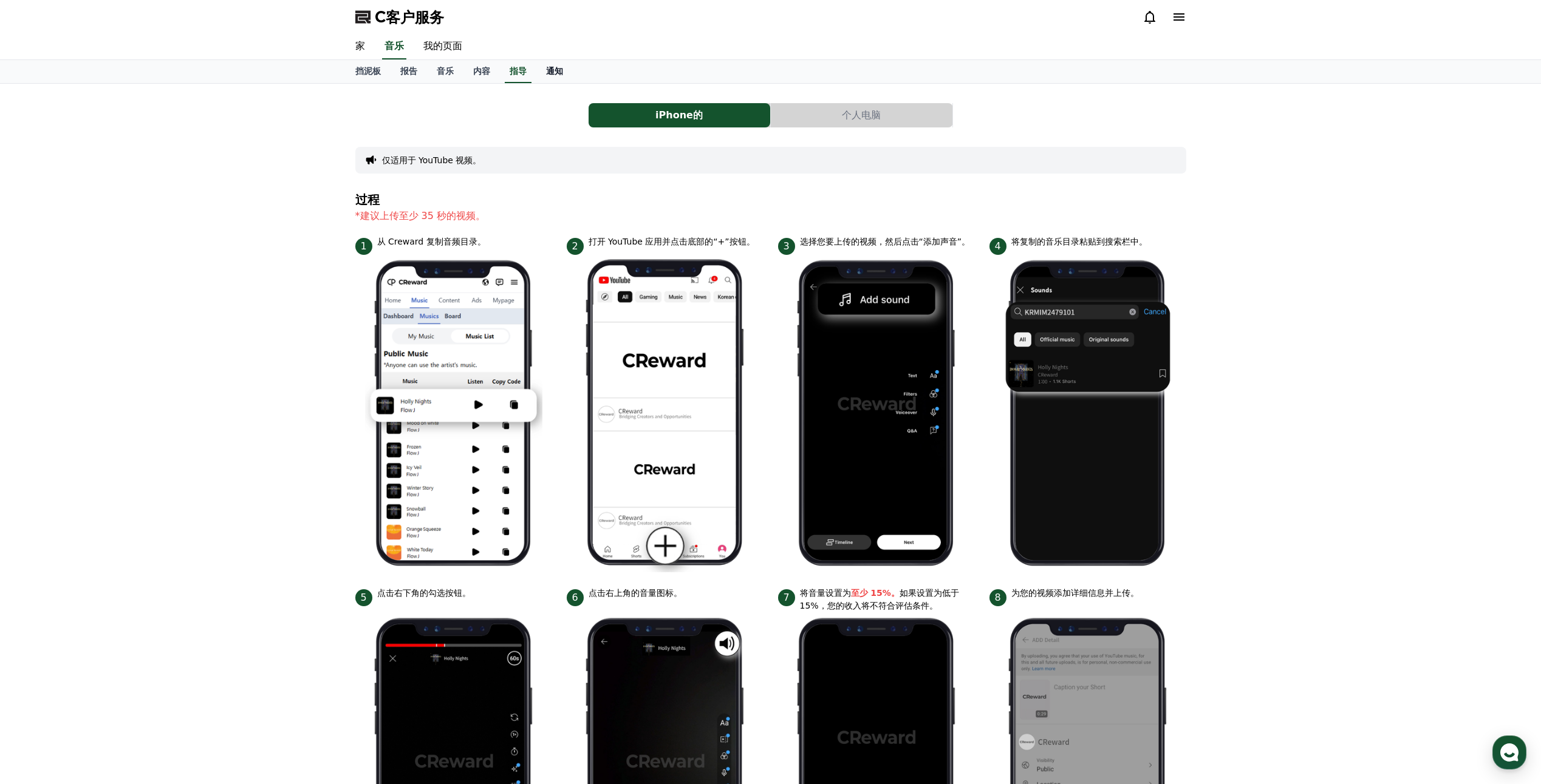
click at [548, 69] on font "通知" at bounding box center [555, 71] width 17 height 10
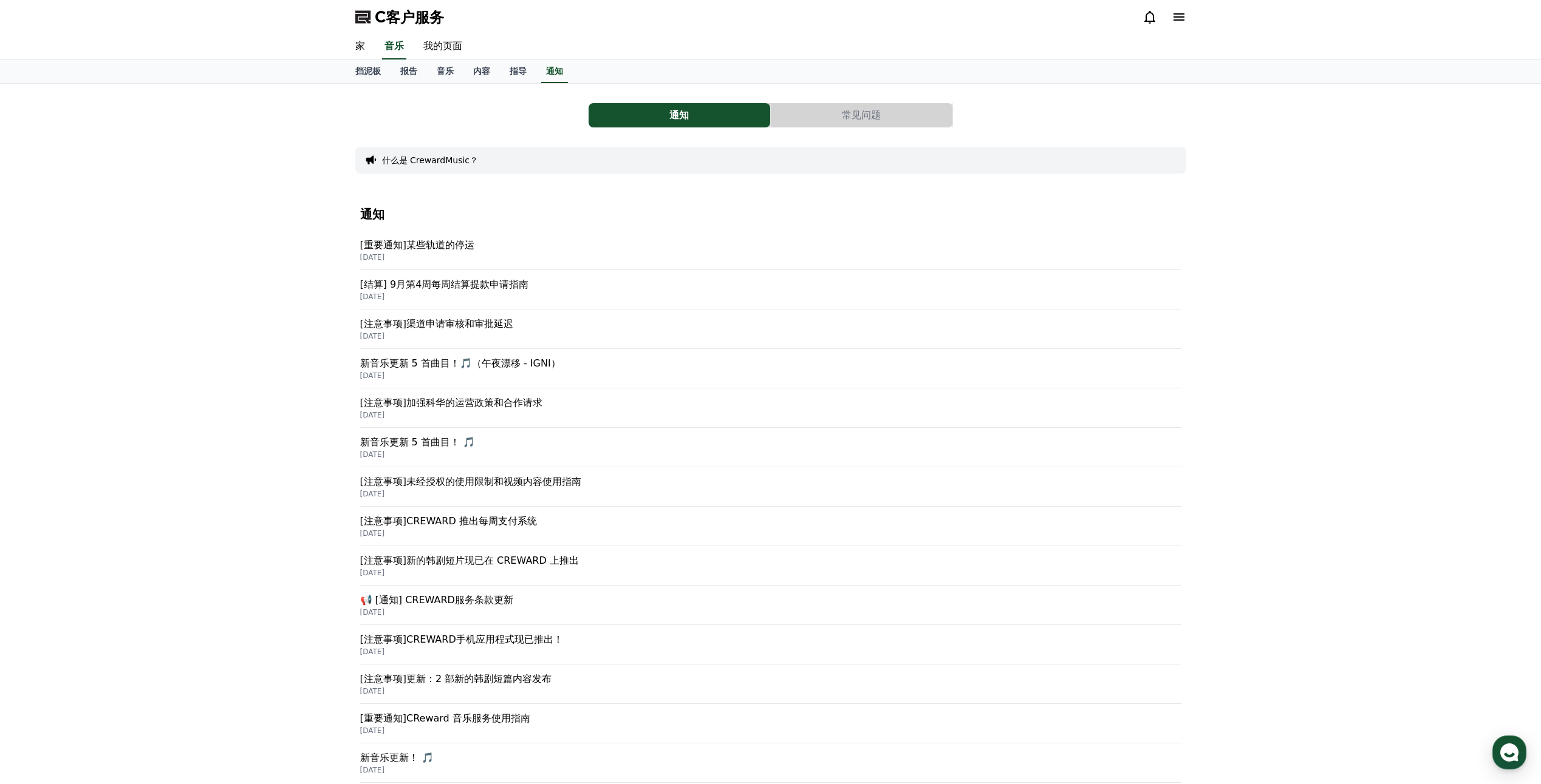
click at [460, 281] on p "[结算] 9月第4周每周结算提款申请指南" at bounding box center [770, 285] width 821 height 14
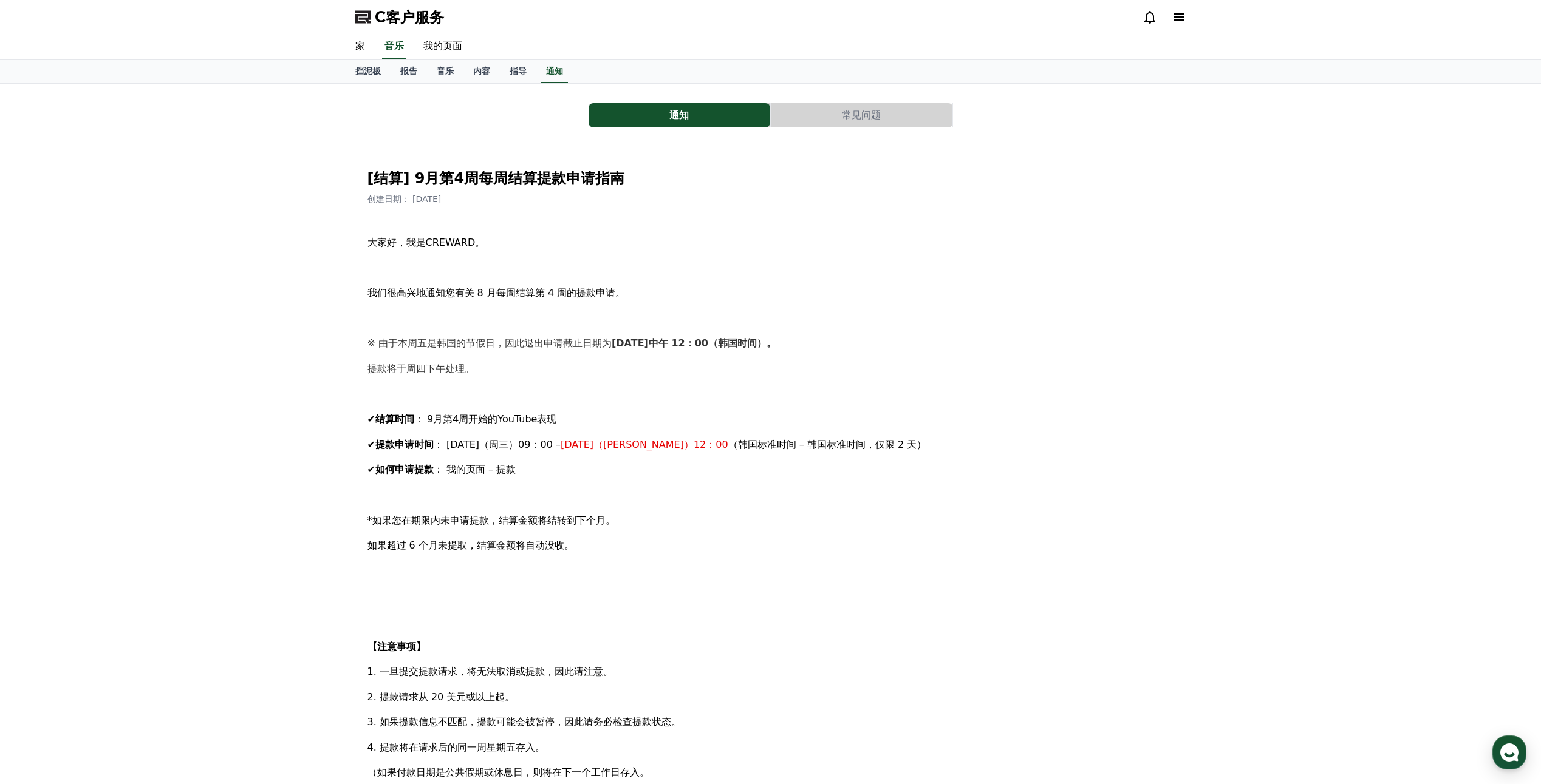
click at [628, 346] on strong "[DATE]中午 12：00（韩国时间）。" at bounding box center [694, 343] width 165 height 11
click at [628, 346] on strong "[DATE]中午 12：00（韩国时间）。" at bounding box center [694, 343] width 165 height 11
click at [480, 423] on span "： 9月第4周开始的YouTube表现" at bounding box center [485, 419] width 142 height 11
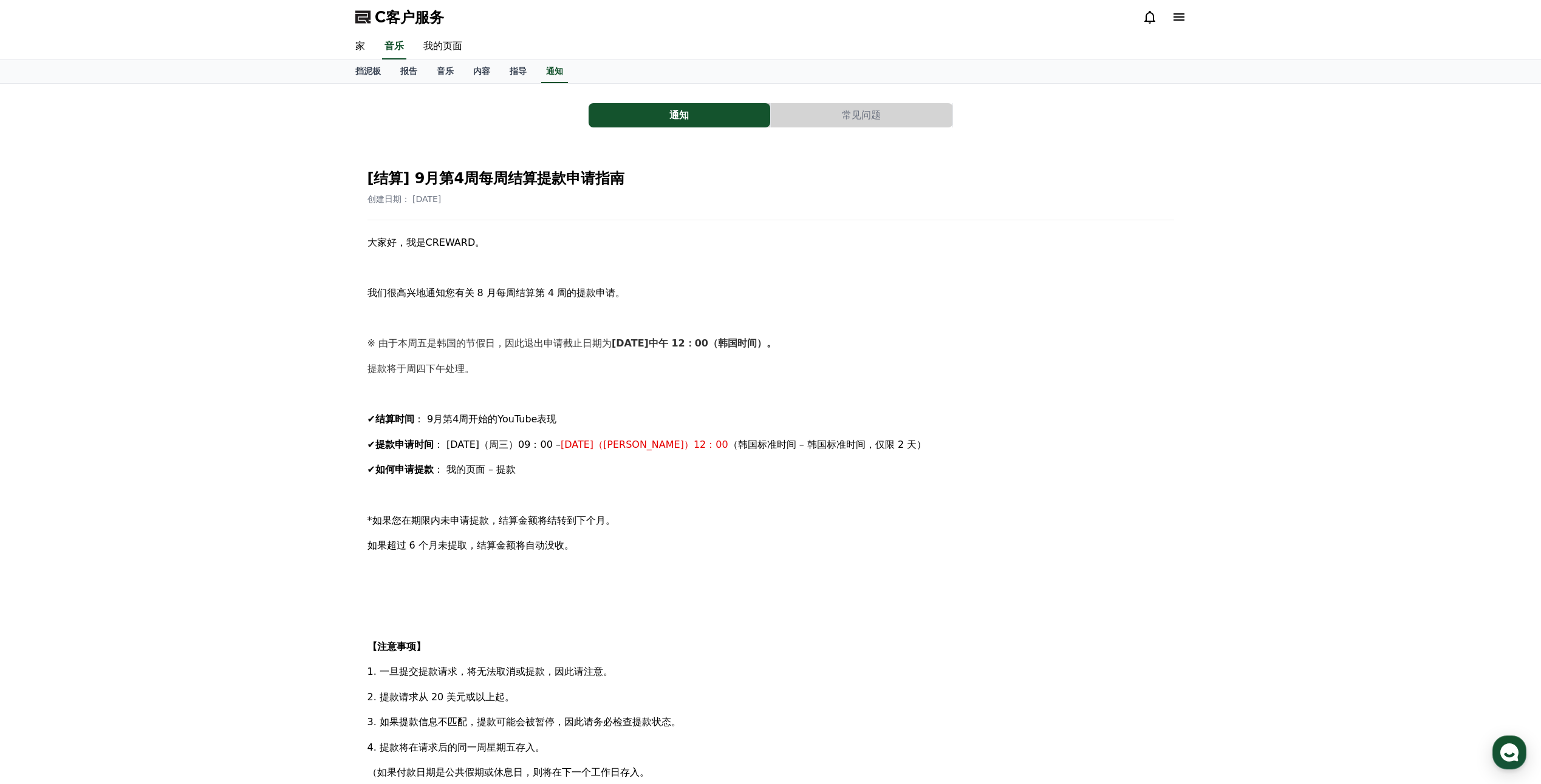
click at [480, 423] on span "： 9月第4周开始的YouTube表现" at bounding box center [485, 419] width 142 height 11
click at [418, 370] on p "提款将于周四下午处理。" at bounding box center [770, 369] width 807 height 16
click at [842, 484] on div "大家好，我是CREWARD。 我们很高兴地通知您有关 8 月每周结算第 4 周的提款申请。 ※ 由于本周五是韩国的节假日，因此退出申请截止日期为 [DATE]…" at bounding box center [770, 621] width 807 height 773
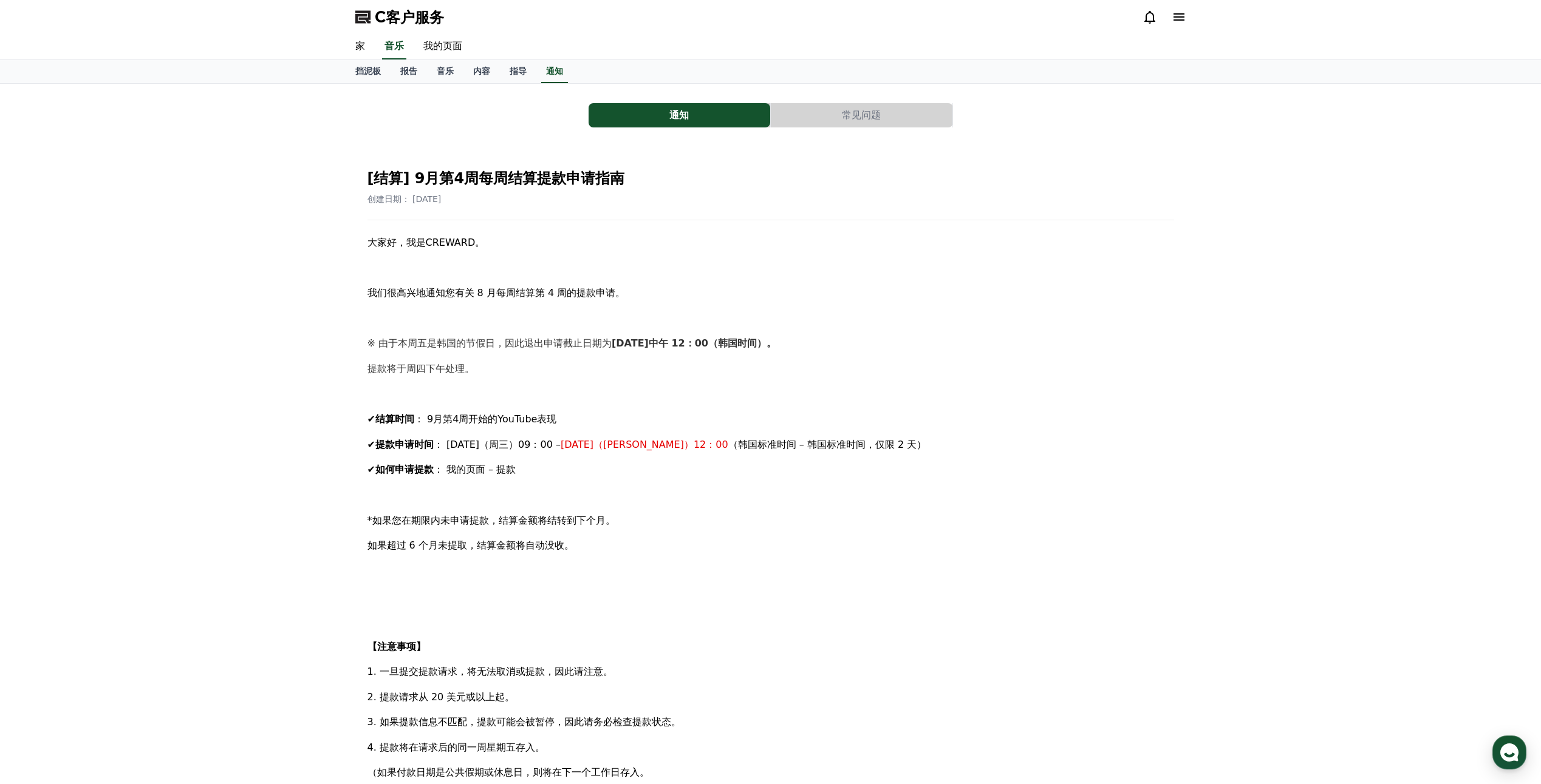
click at [842, 484] on div "大家好，我是CREWARD。 我们很高兴地通知您有关 8 月每周结算第 4 周的提款申请。 ※ 由于本周五是韩国的节假日，因此退出申请截止日期为 [DATE]…" at bounding box center [770, 621] width 807 height 773
click at [686, 514] on p "*如果您在期限内未申请提款，结算金额将结转到下个月。" at bounding box center [770, 521] width 807 height 16
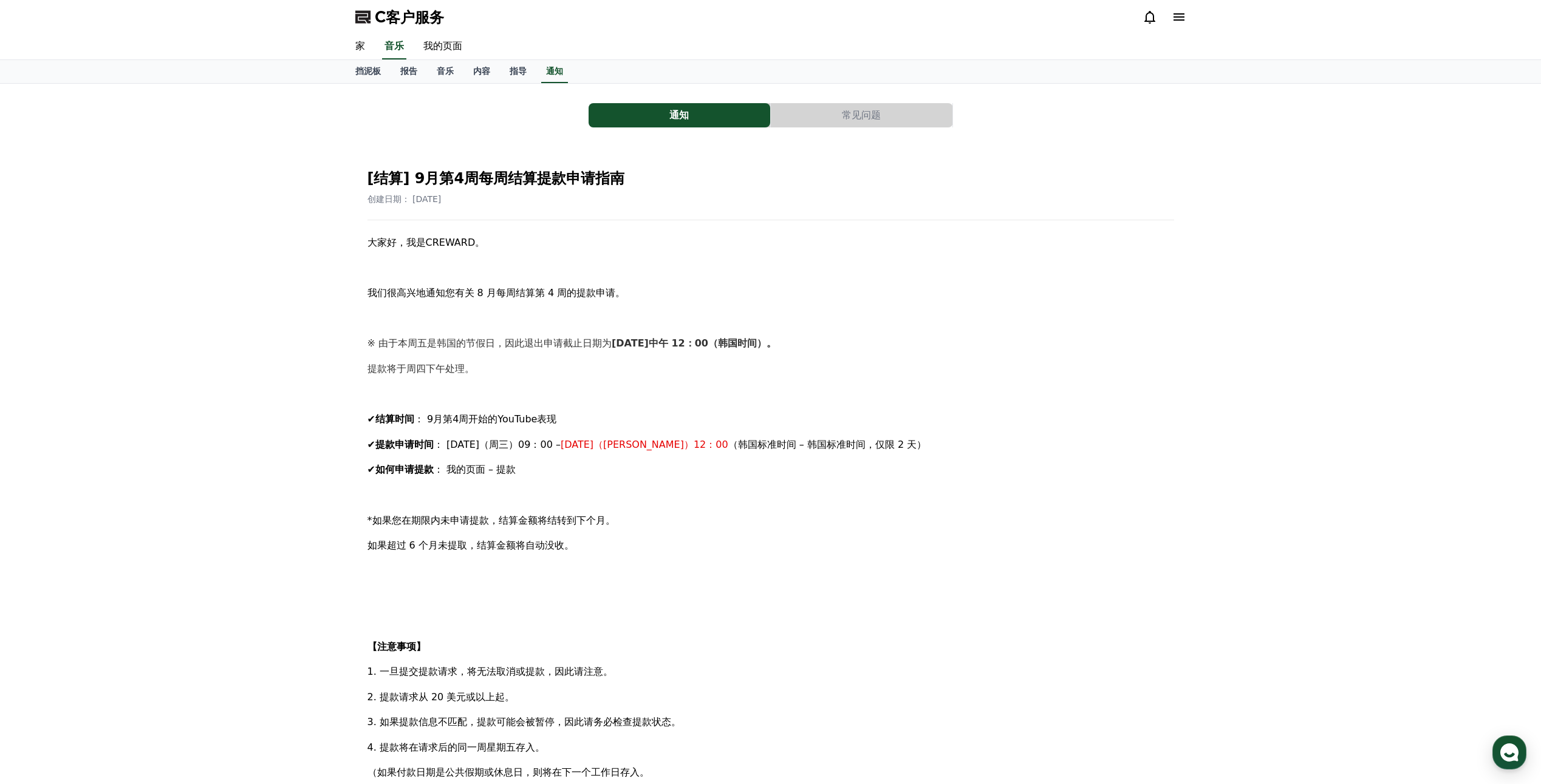
drag, startPoint x: 686, startPoint y: 514, endPoint x: 560, endPoint y: 548, distance: 130.5
click at [560, 548] on span "如果超过 6 个月未提取，结算金额将自动没收。" at bounding box center [470, 545] width 206 height 11
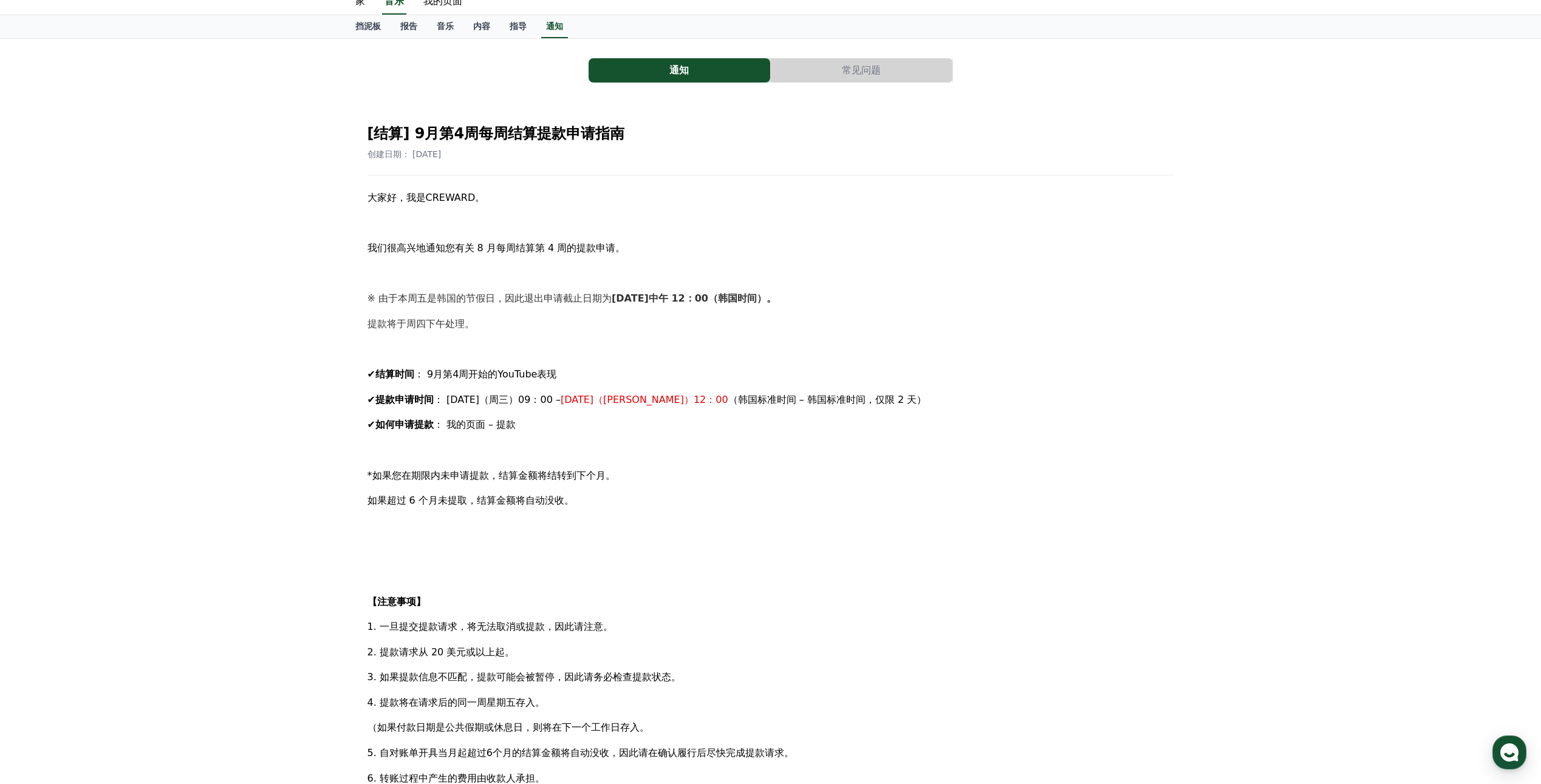
scroll to position [122, 0]
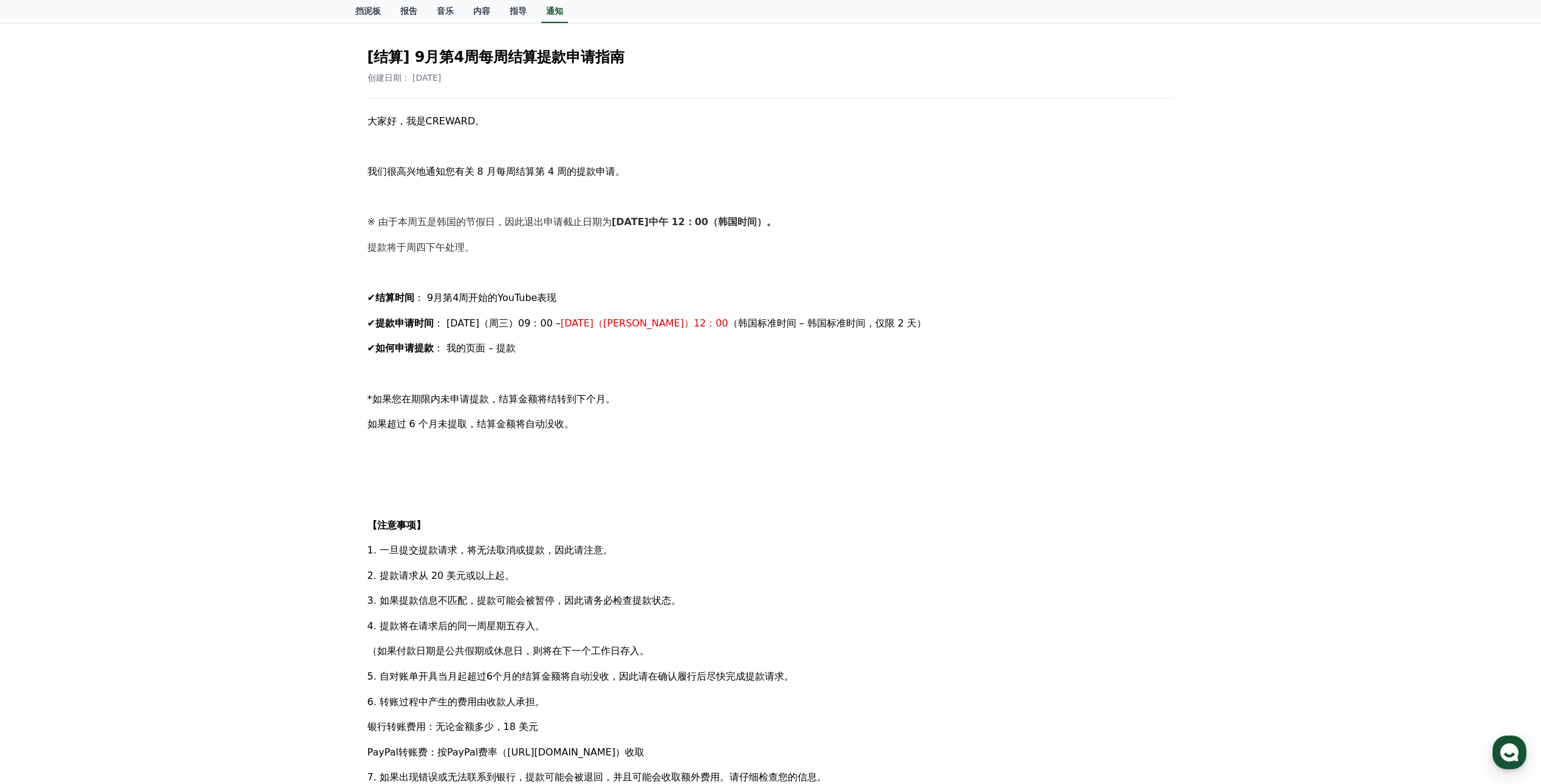
click at [560, 548] on span "1. 一旦提交提款请求，将无法取消或提款，因此请注意。" at bounding box center [490, 550] width 246 height 11
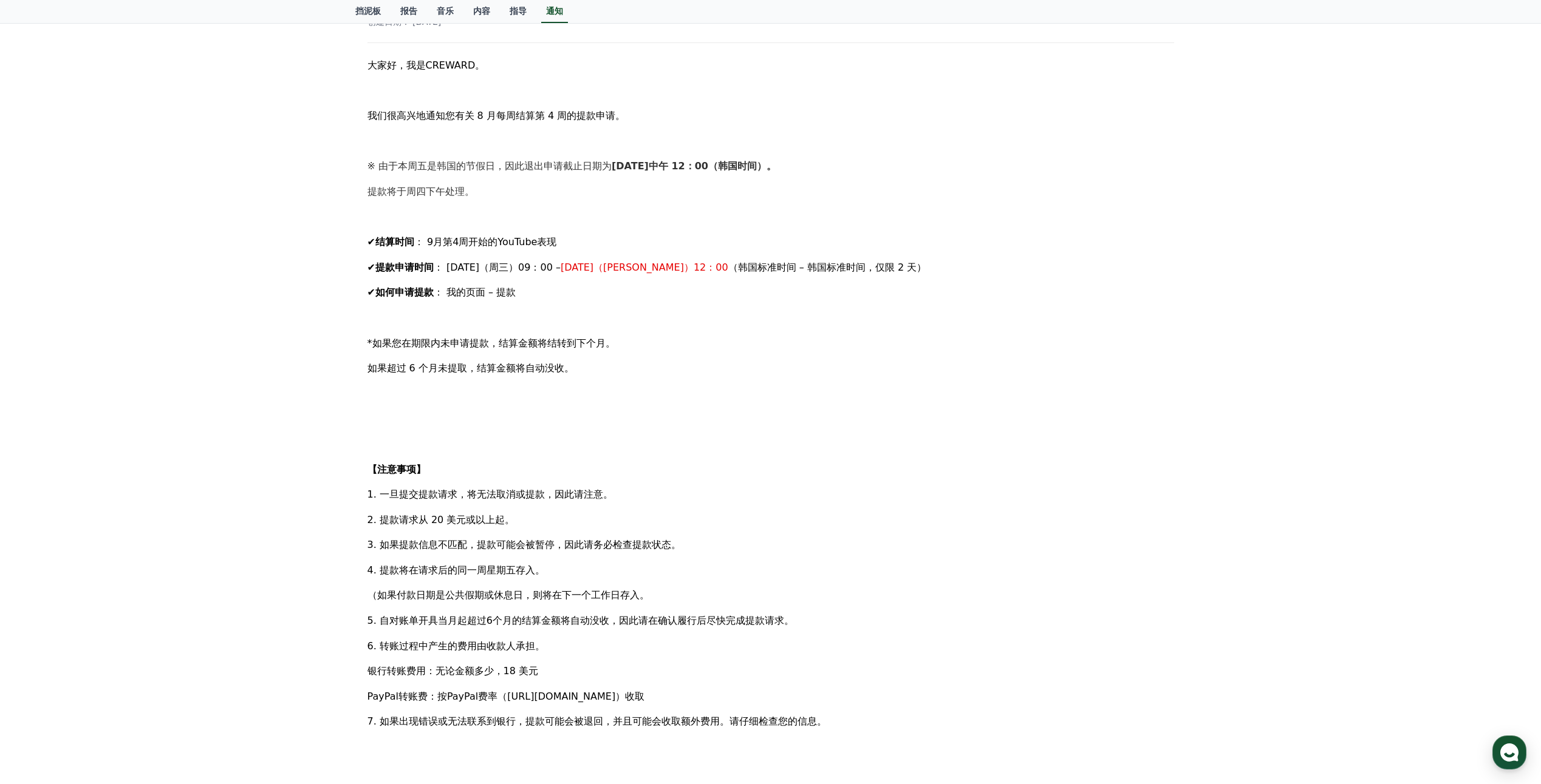
scroll to position [182, 0]
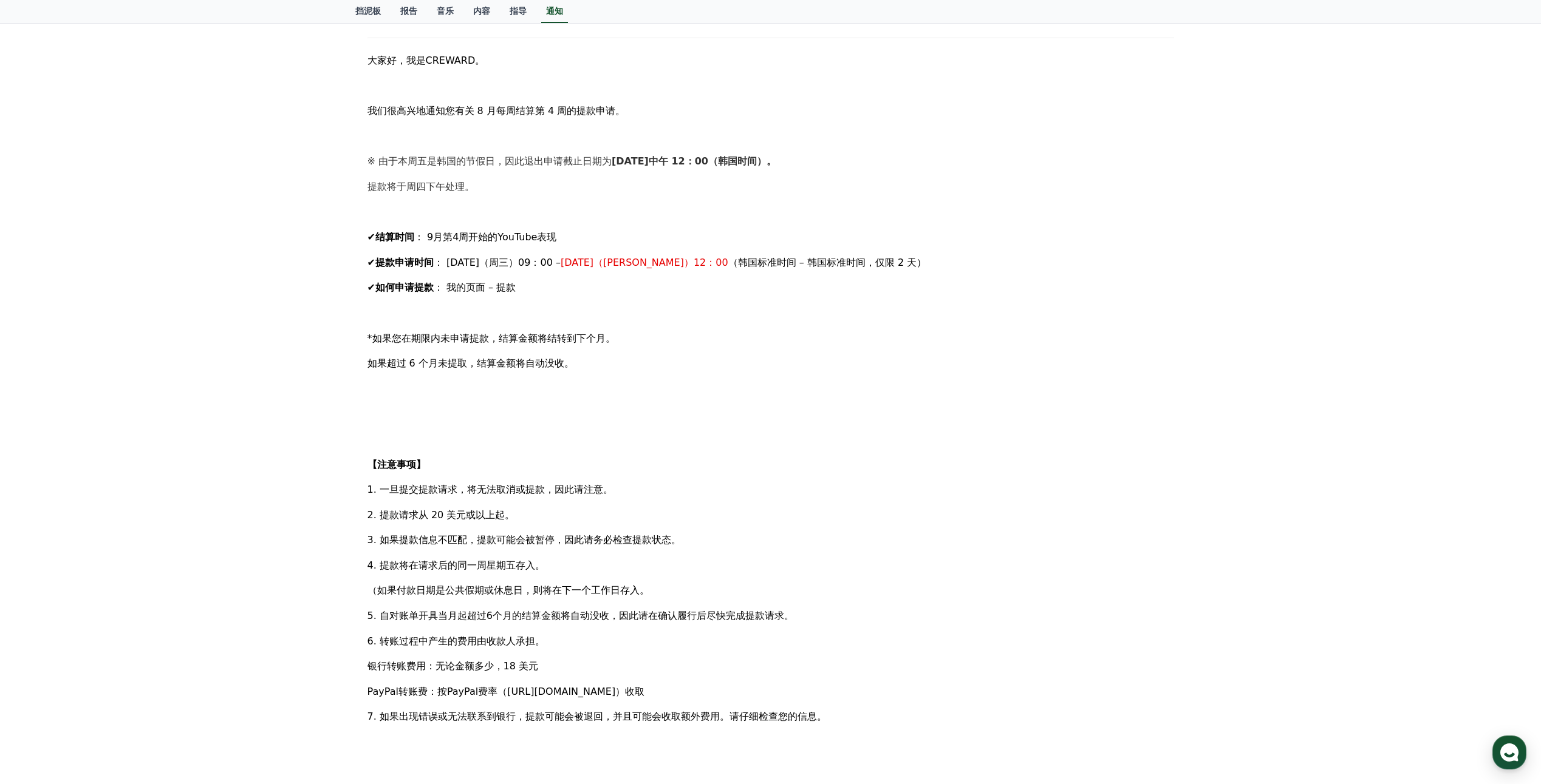
click at [562, 550] on div "大家好，我是CREWARD。 我们很高兴地通知您有关 8 月每周结算第 4 周的提款申请。 ※ 由于本周五是韩国的节假日，因此退出申请截止日期为 [DATE]…" at bounding box center [770, 439] width 807 height 773
drag, startPoint x: 562, startPoint y: 550, endPoint x: 499, endPoint y: 544, distance: 63.3
click at [499, 544] on span "3. 如果提款信息不匹配，提款可能会被暂停，因此请务必检查提款状态。" at bounding box center [524, 540] width 313 height 11
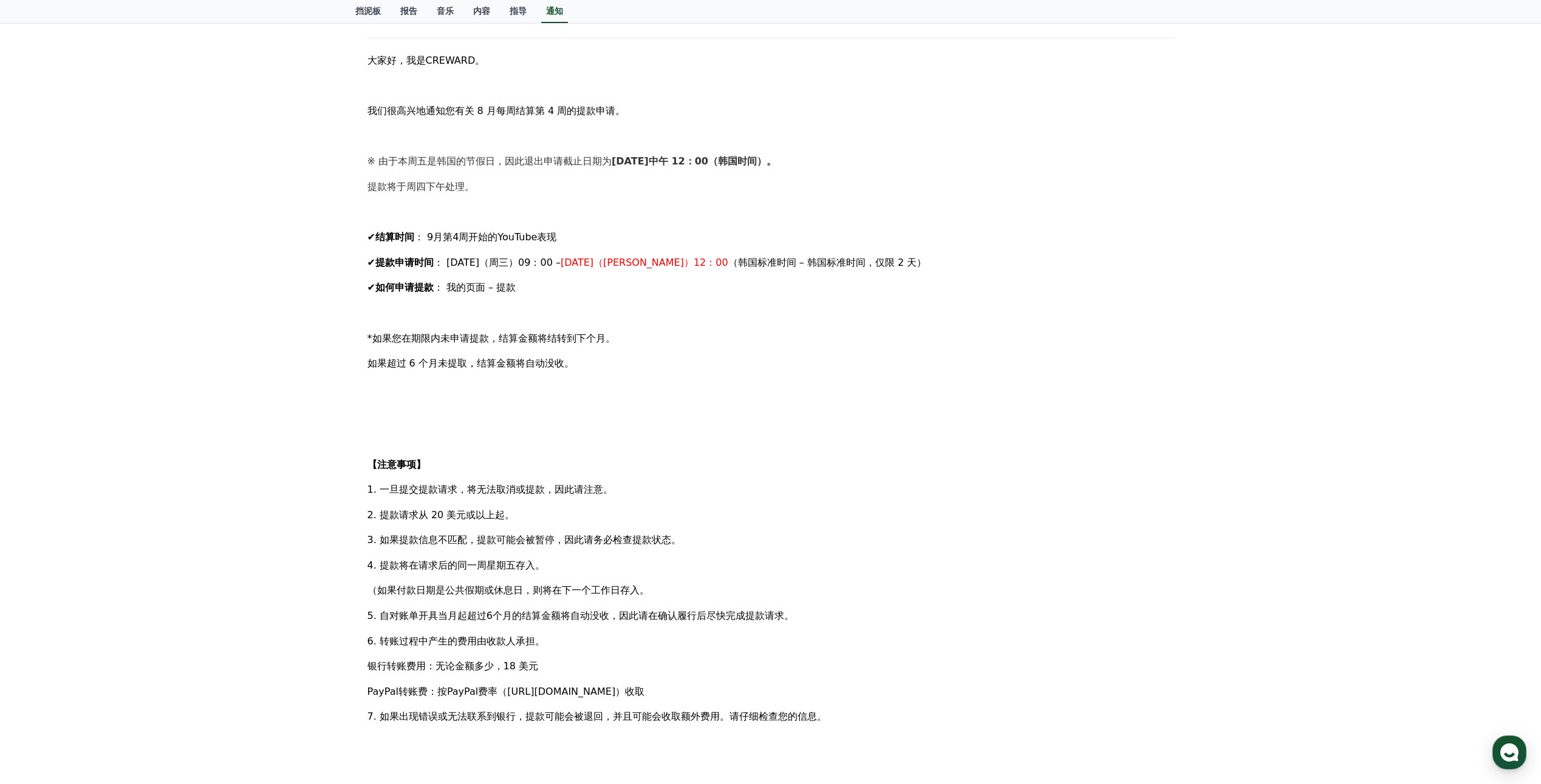
click at [499, 544] on span "3. 如果提款信息不匹配，提款可能会被暂停，因此请务必检查提款状态。" at bounding box center [524, 540] width 313 height 11
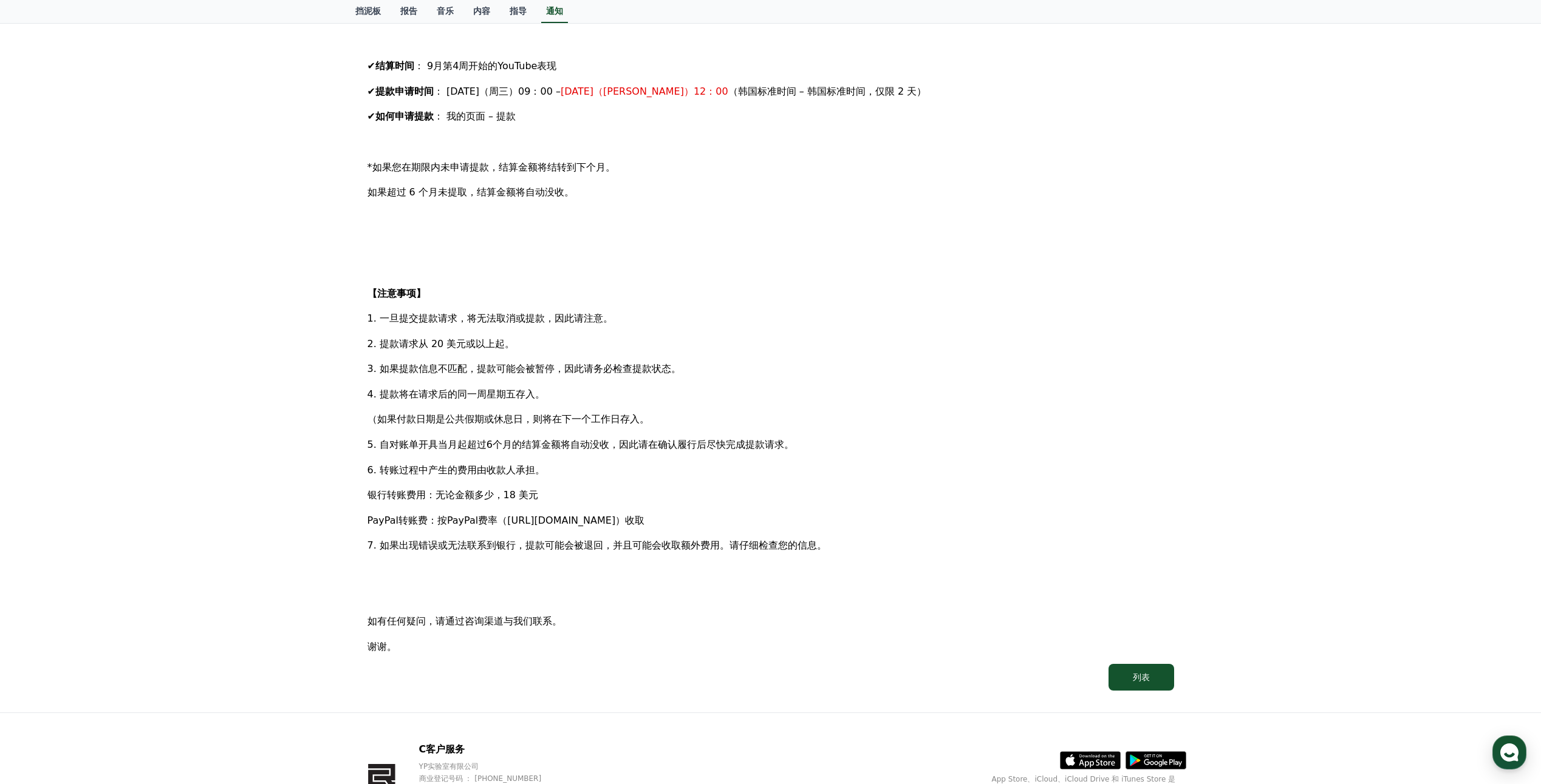
scroll to position [433, 0]
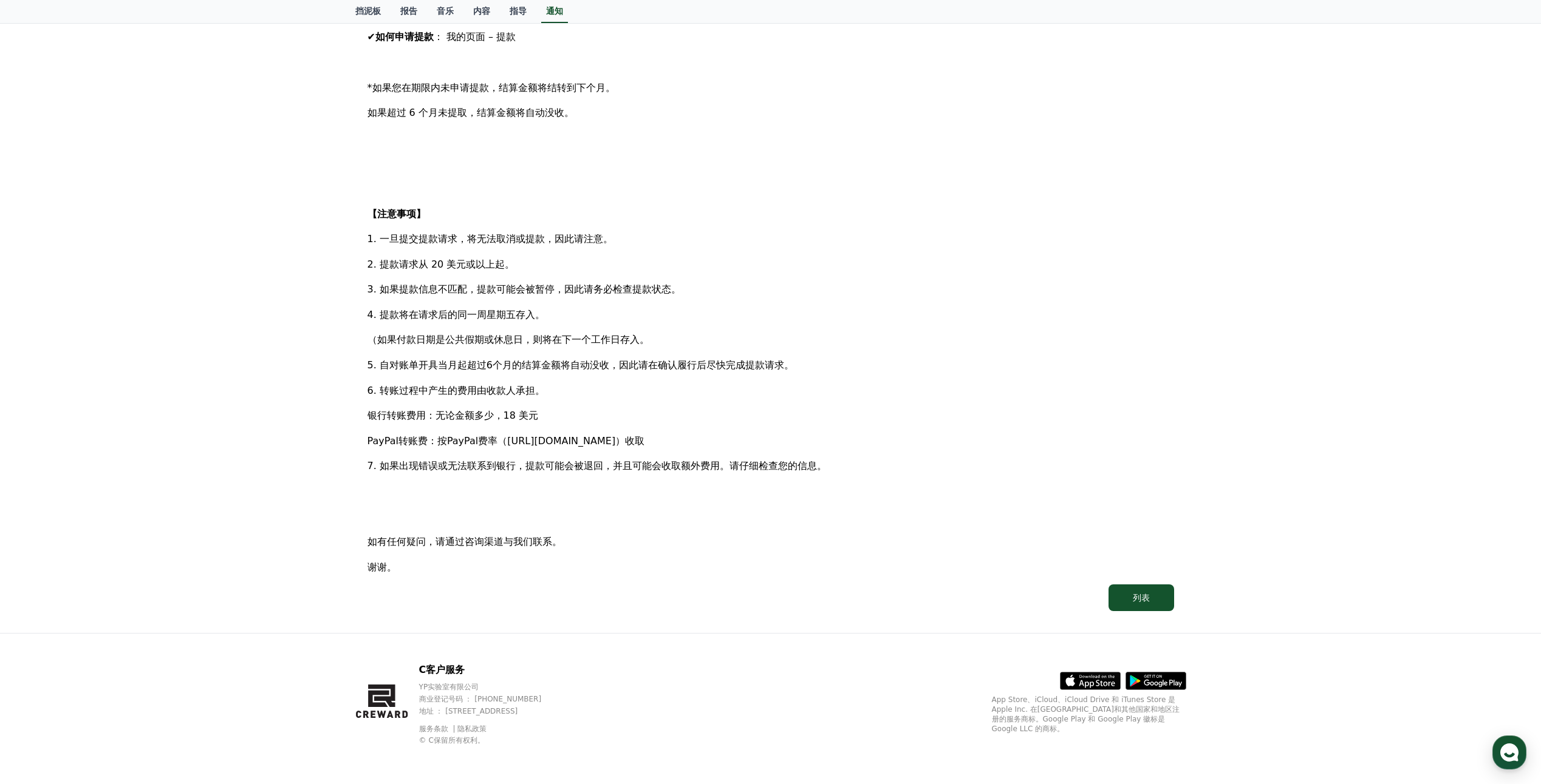
click at [699, 603] on link "列表" at bounding box center [770, 597] width 807 height 26
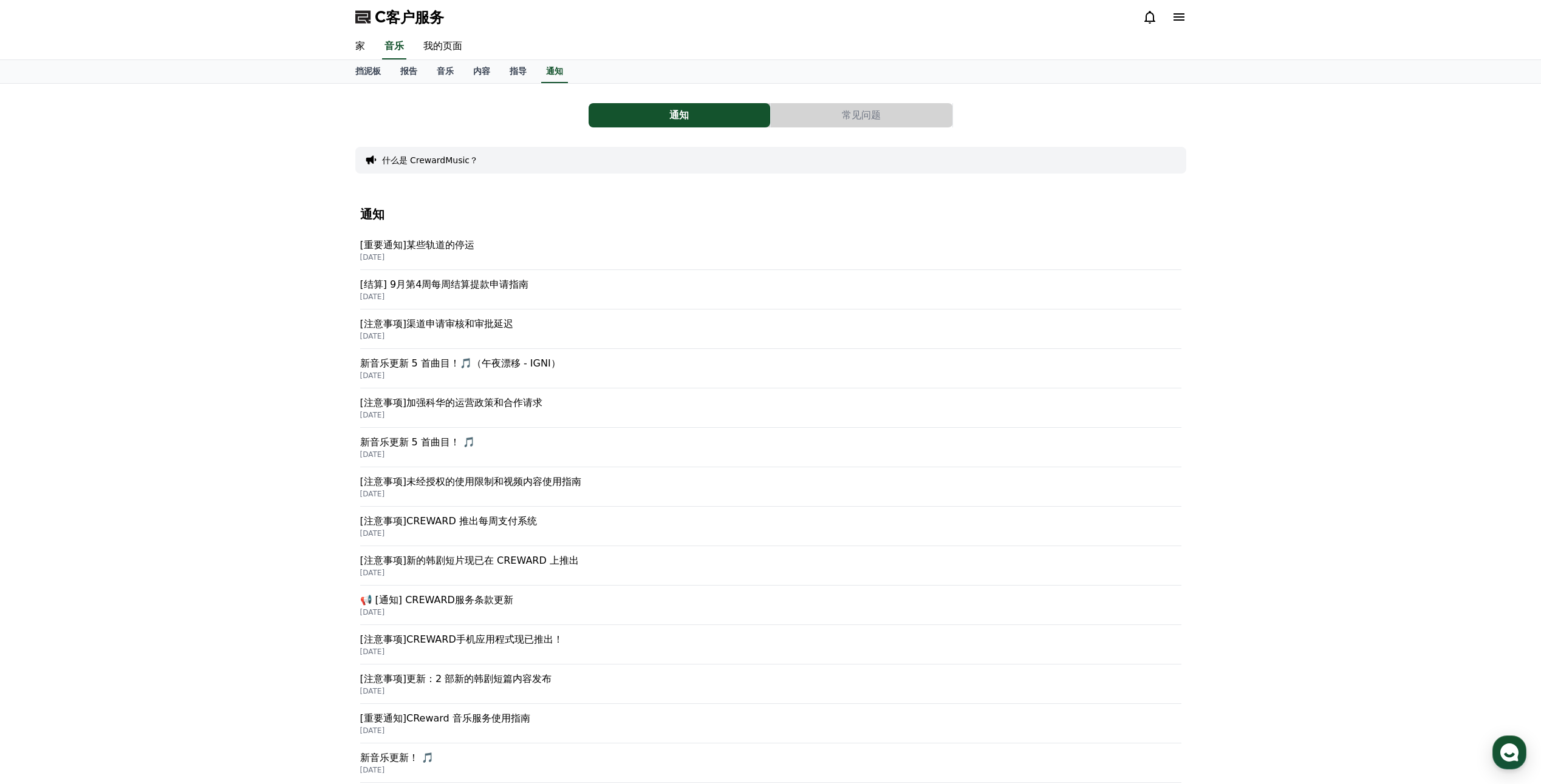
click at [492, 430] on div "新音乐更新 5 首曲目！ 🎵 [DATE]" at bounding box center [770, 447] width 821 height 39
